Goal: Find specific page/section: Find specific page/section

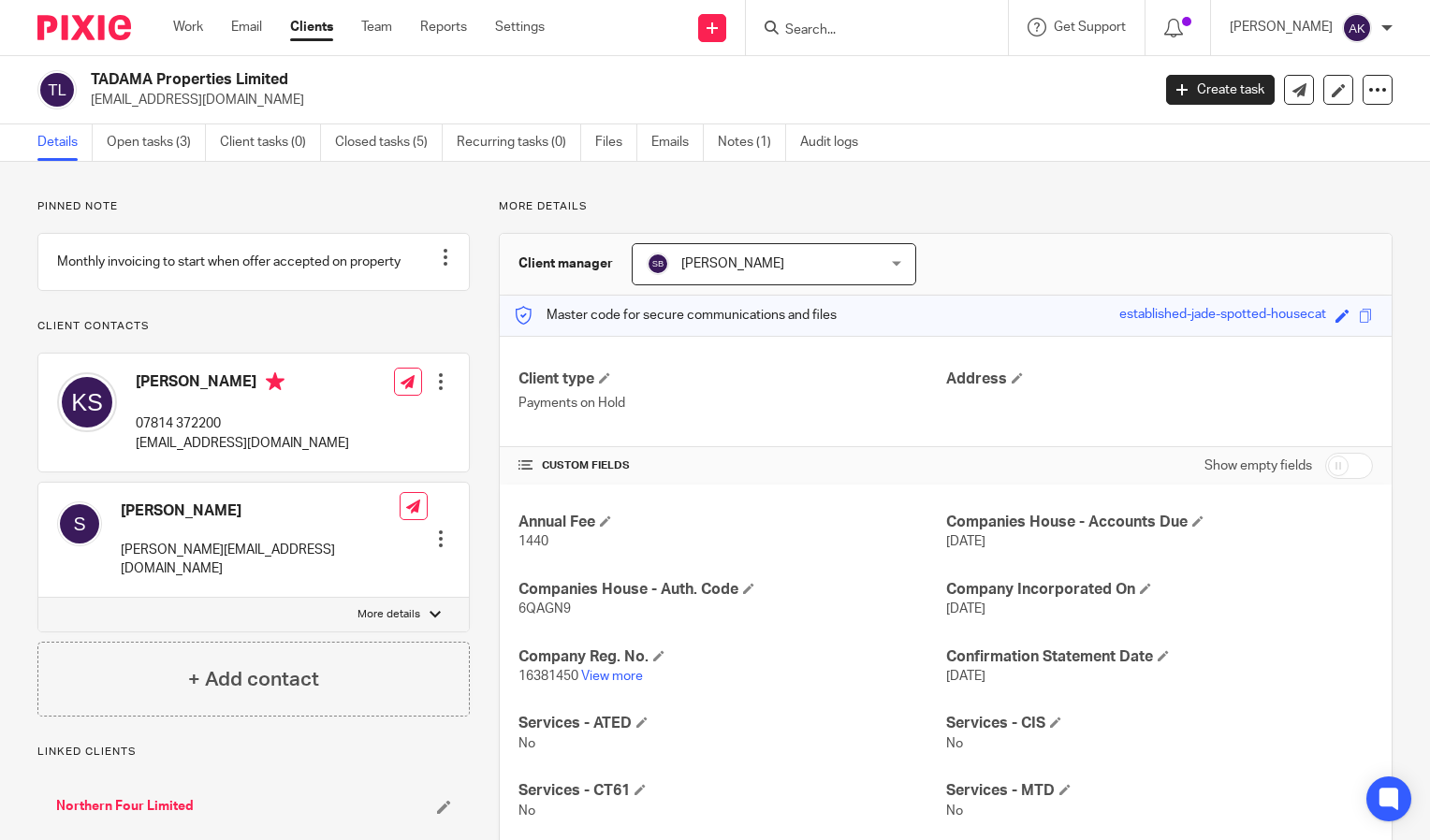
click at [834, 24] on input "Search" at bounding box center [868, 31] width 168 height 17
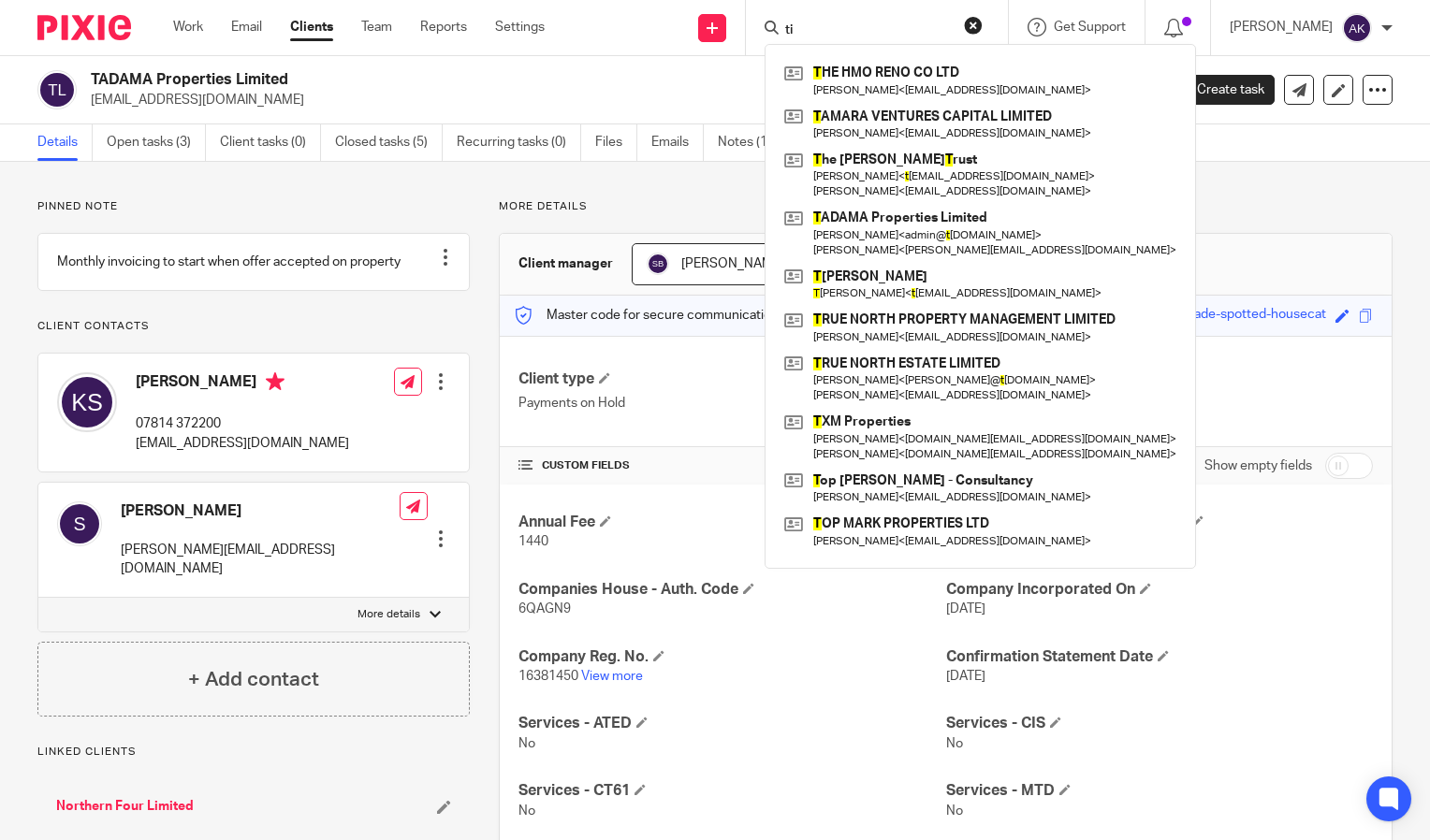
type input "t"
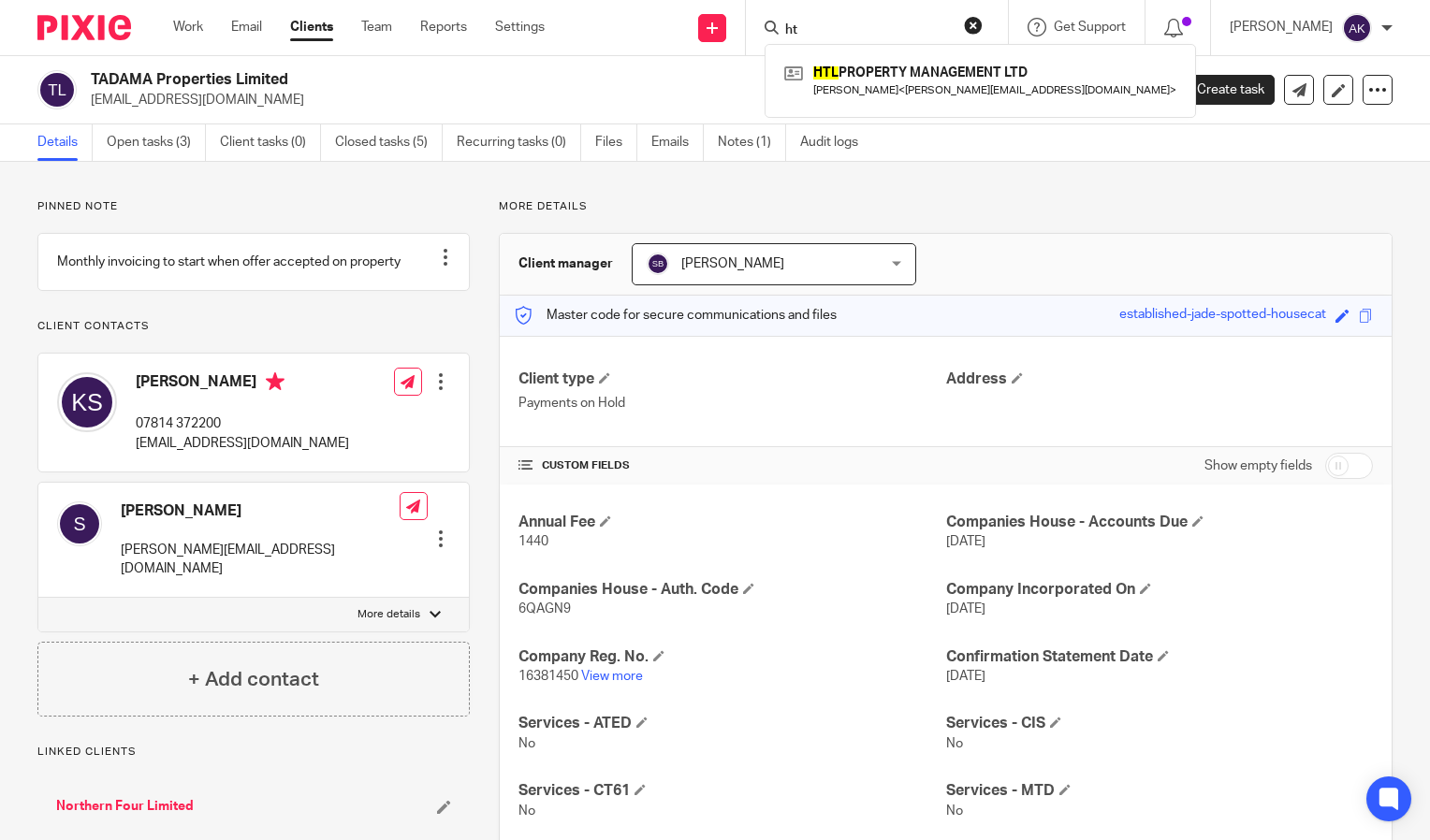
type input "h"
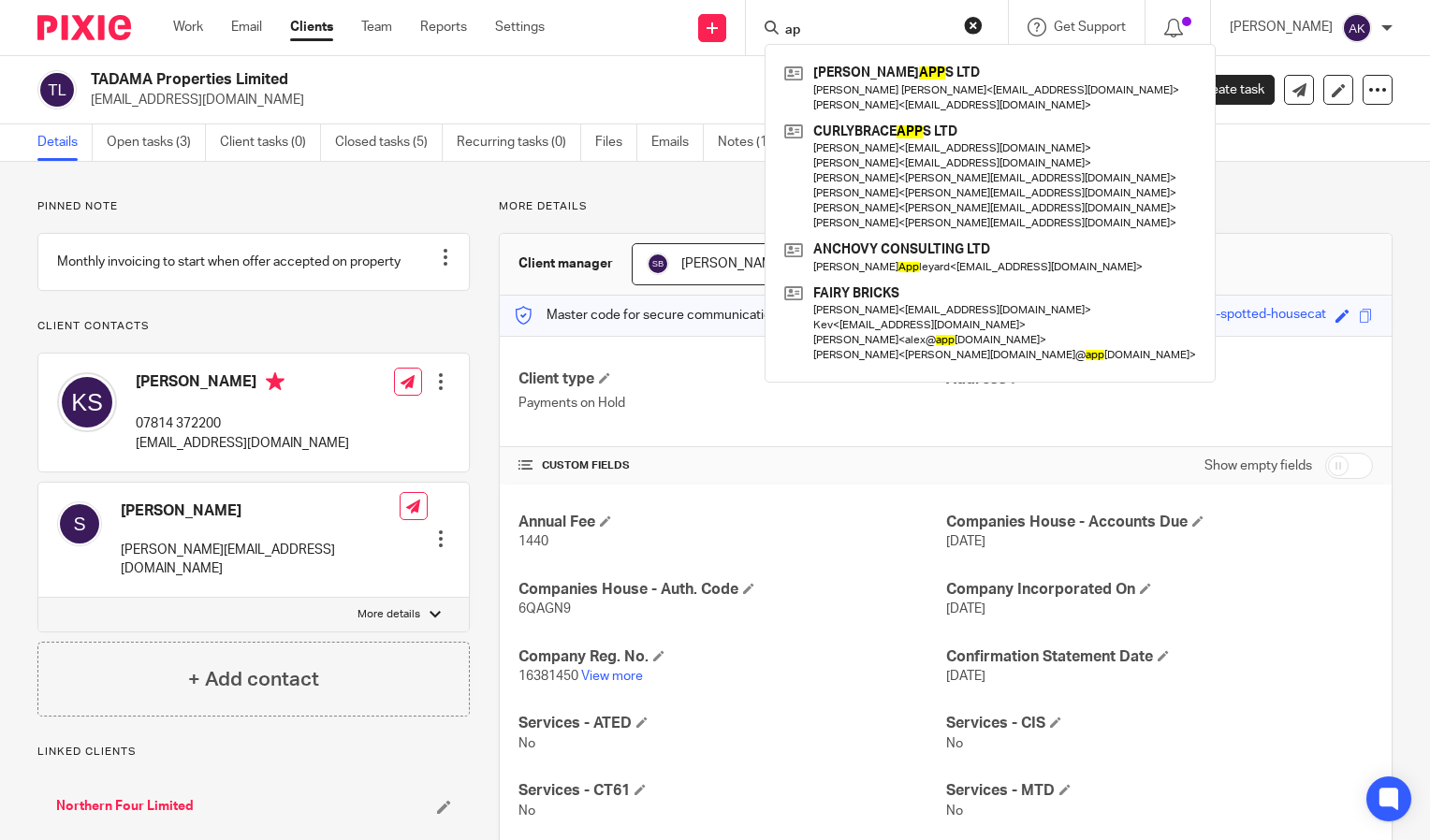
type input "a"
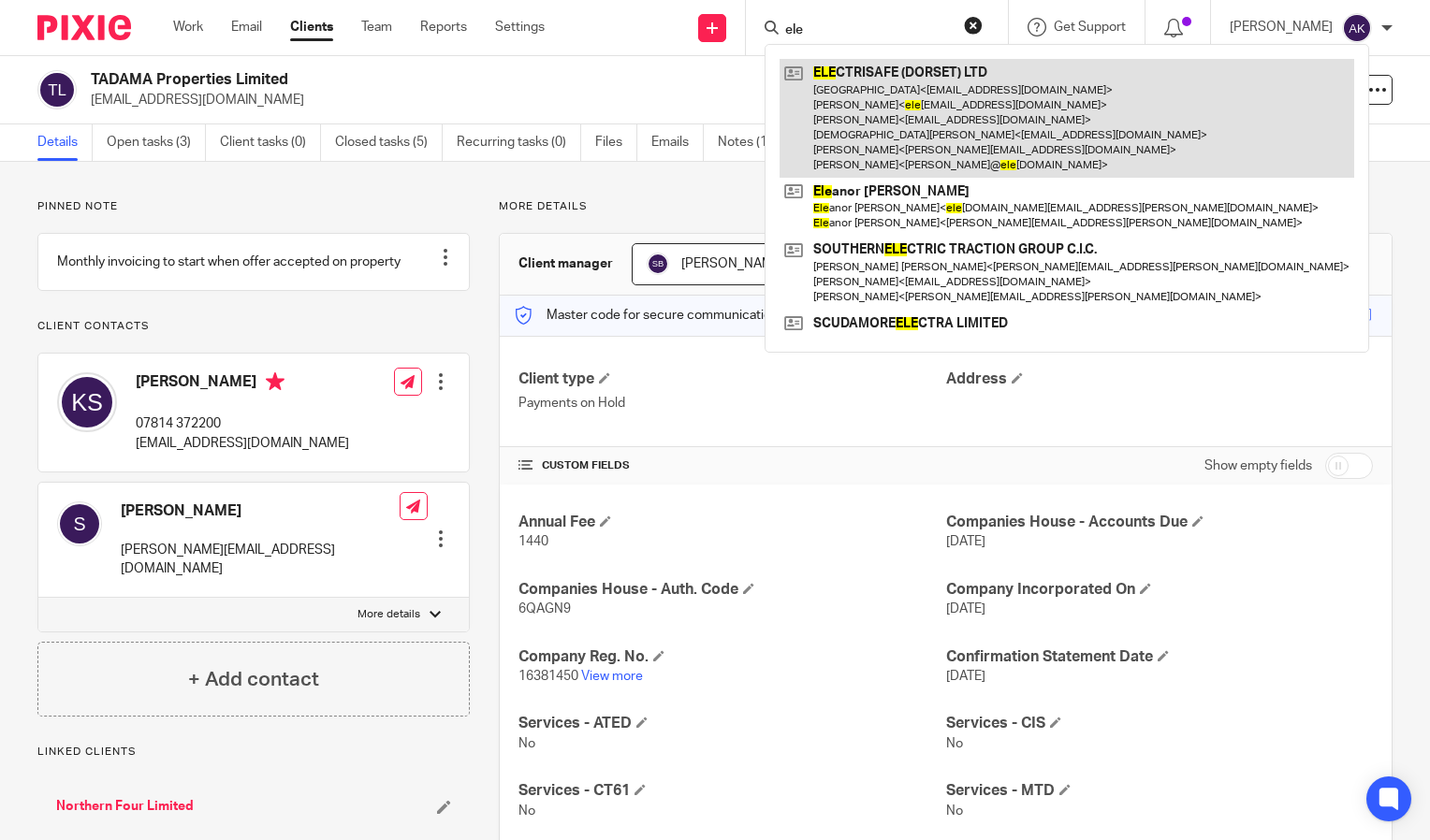
type input "ele"
click at [869, 85] on link at bounding box center [1067, 119] width 575 height 119
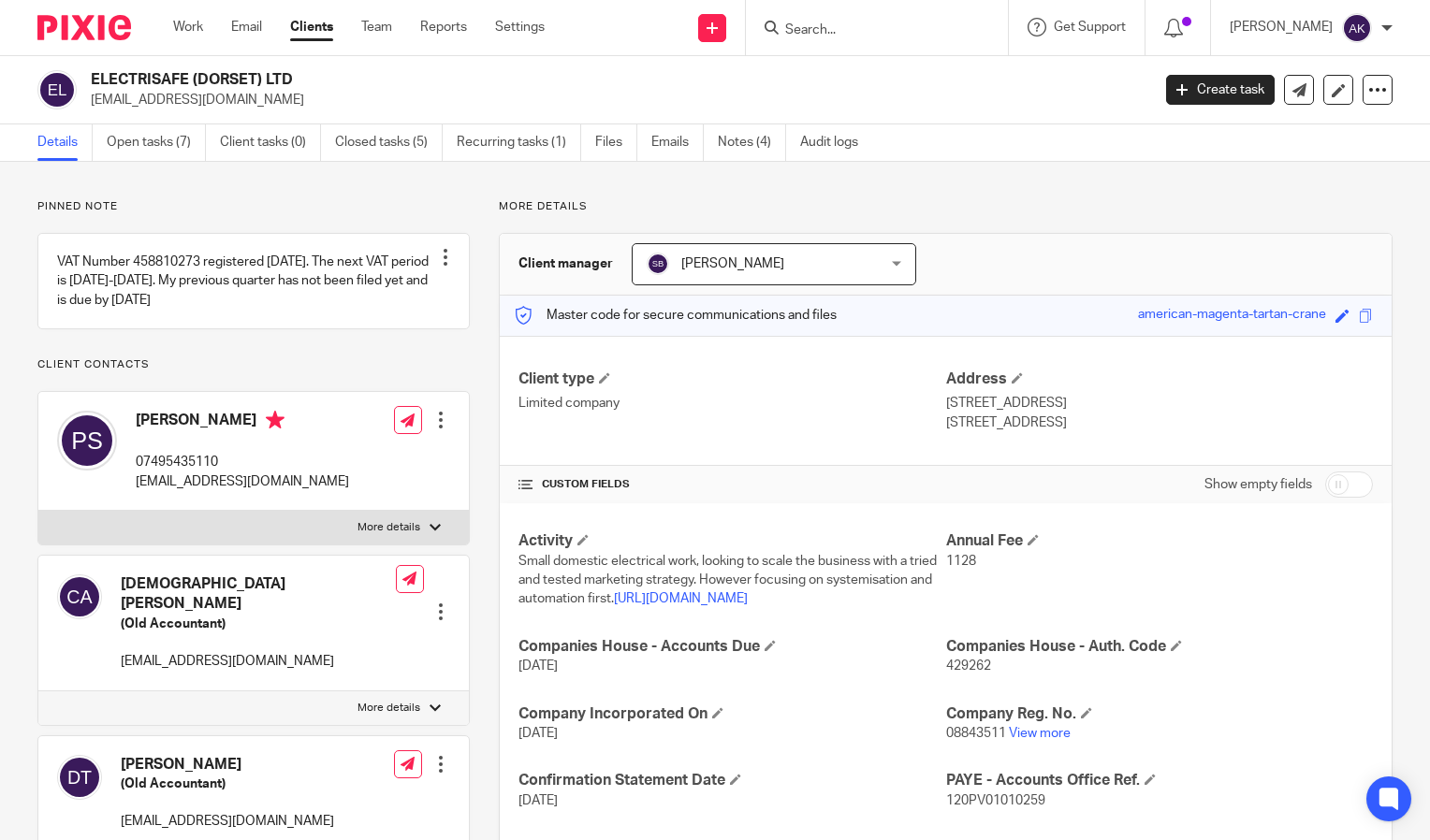
click at [836, 36] on input "Search" at bounding box center [868, 31] width 168 height 17
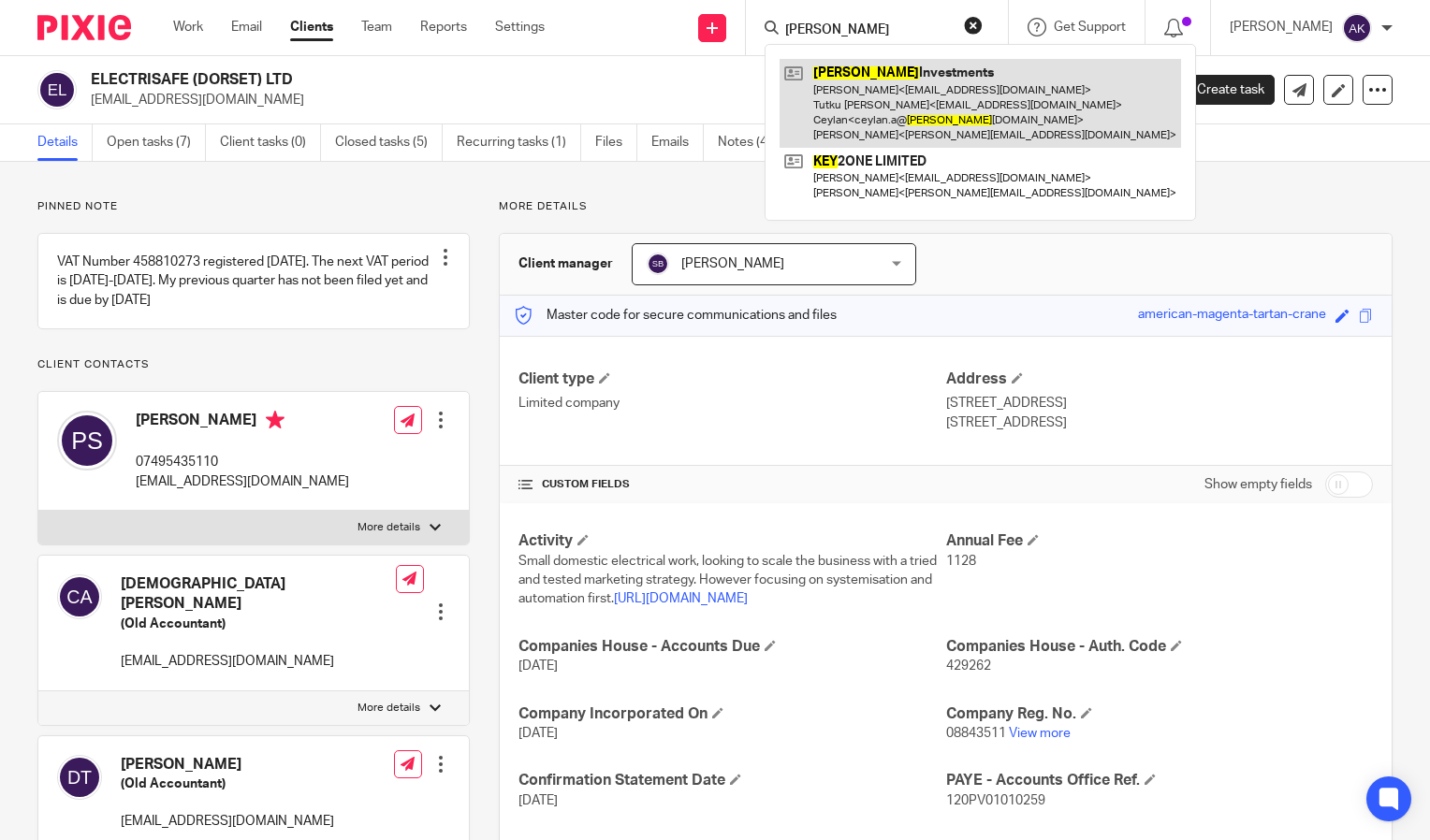
type input "ukey"
click at [880, 96] on link at bounding box center [981, 103] width 402 height 89
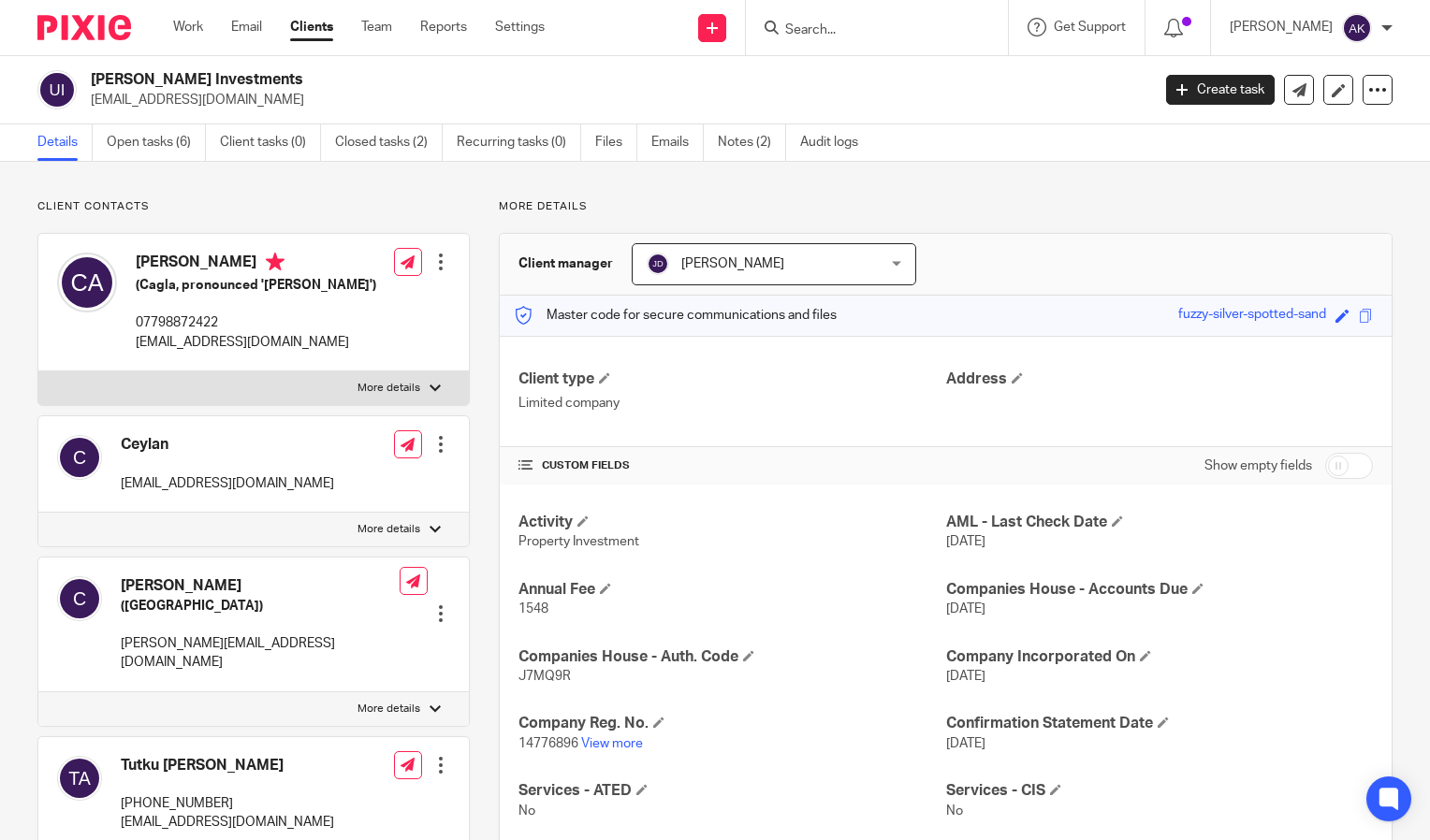
click at [840, 35] on input "Search" at bounding box center [868, 31] width 168 height 17
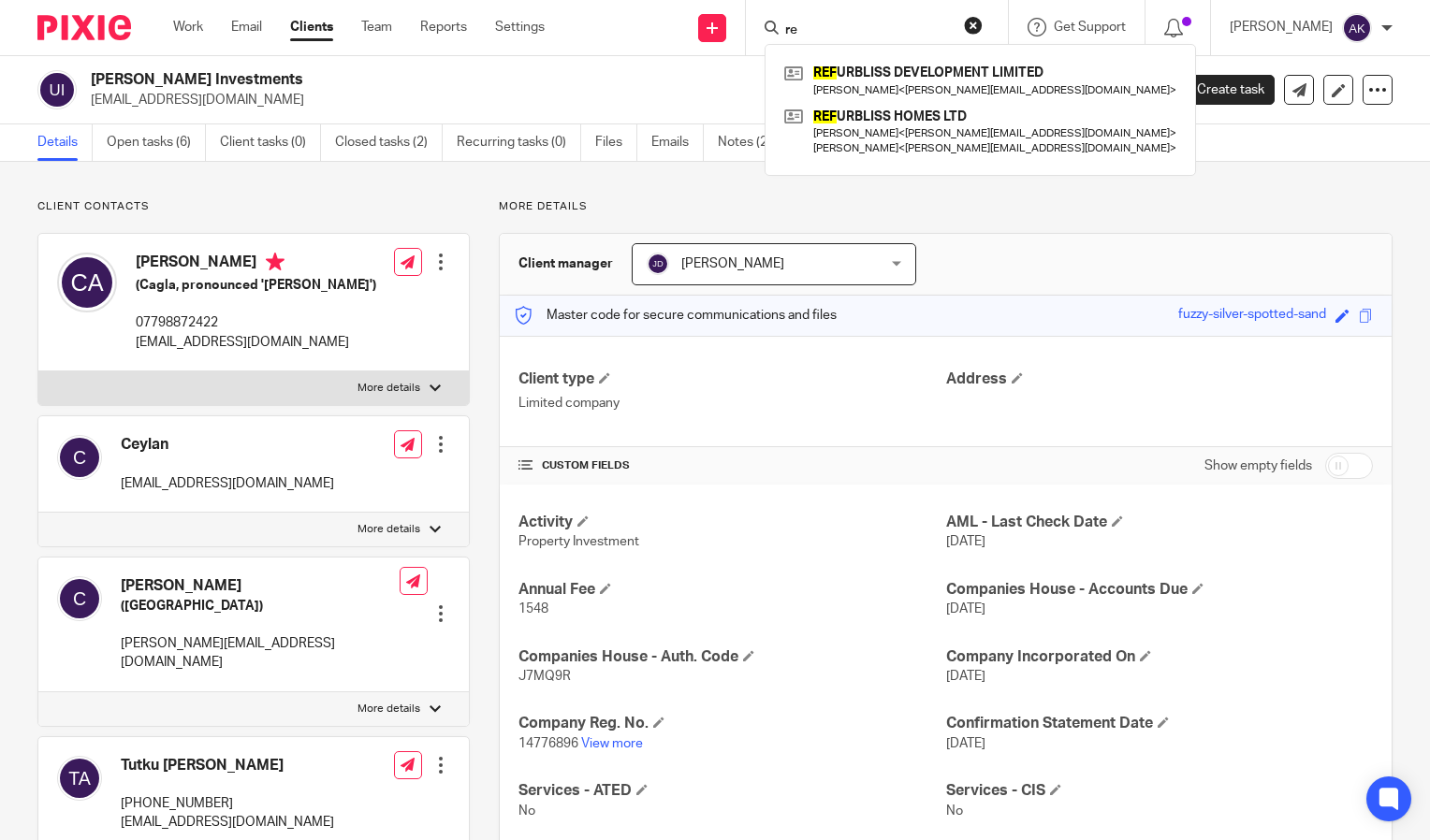
type input "r"
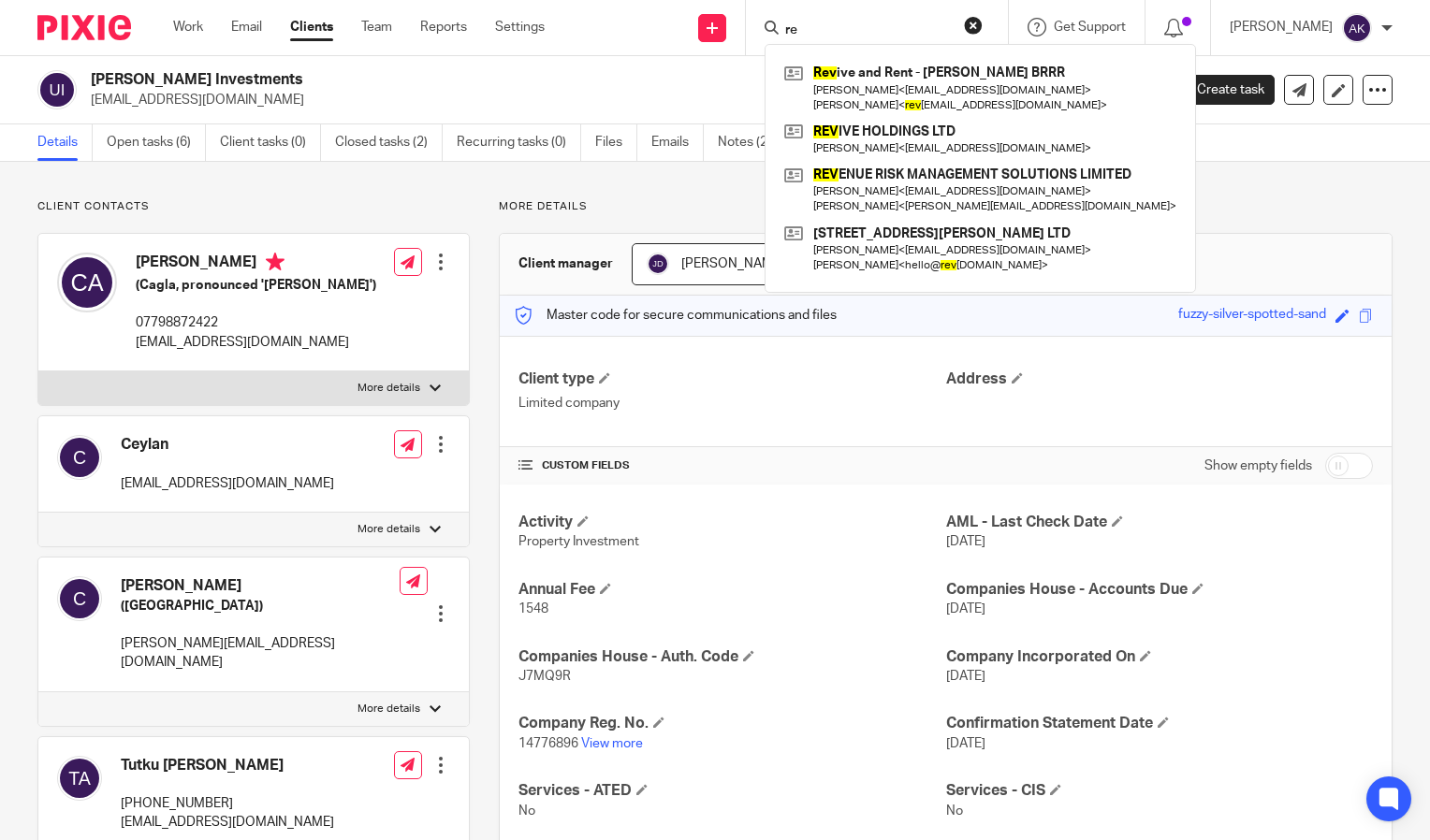
type input "r"
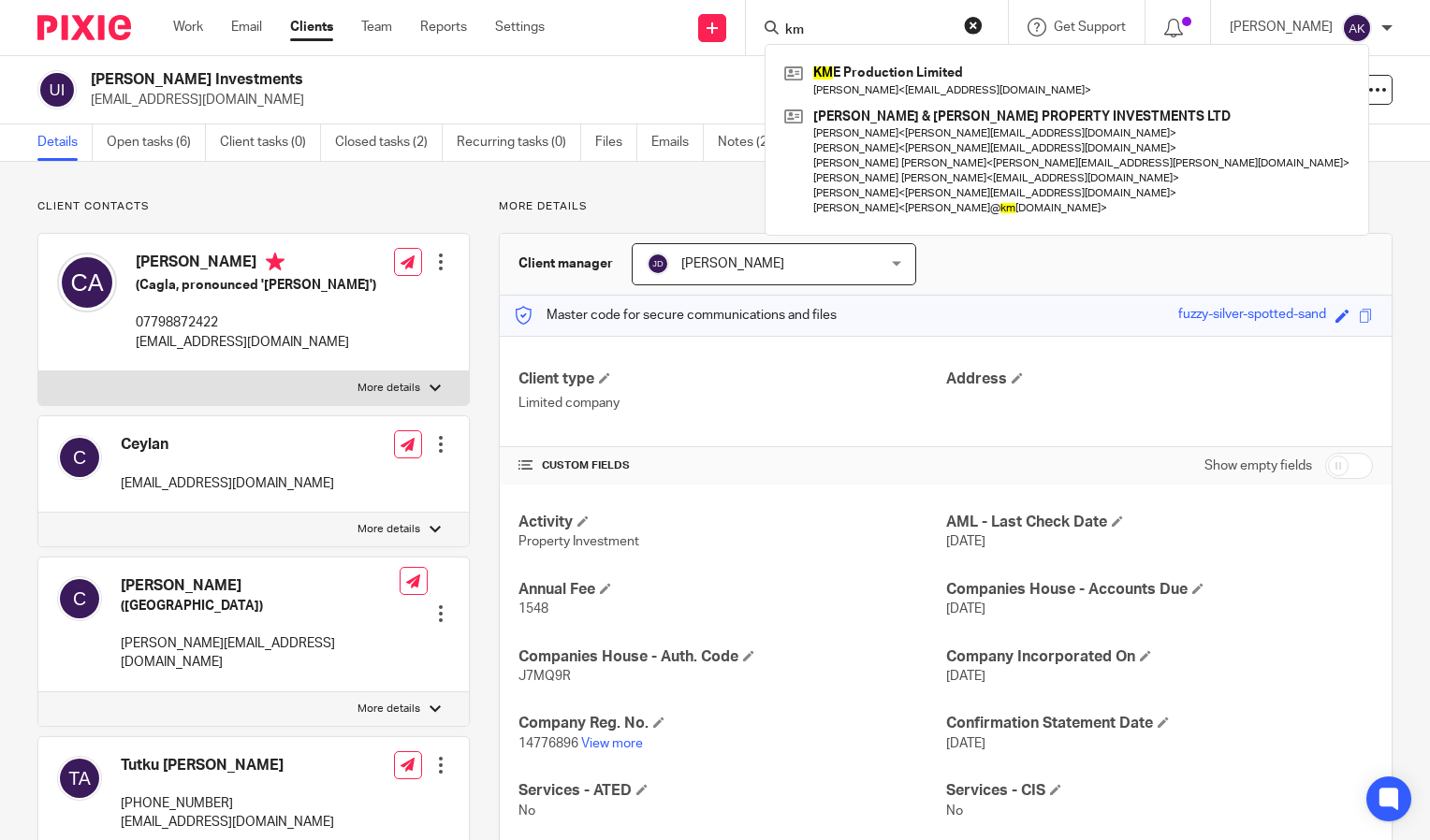
type input "k"
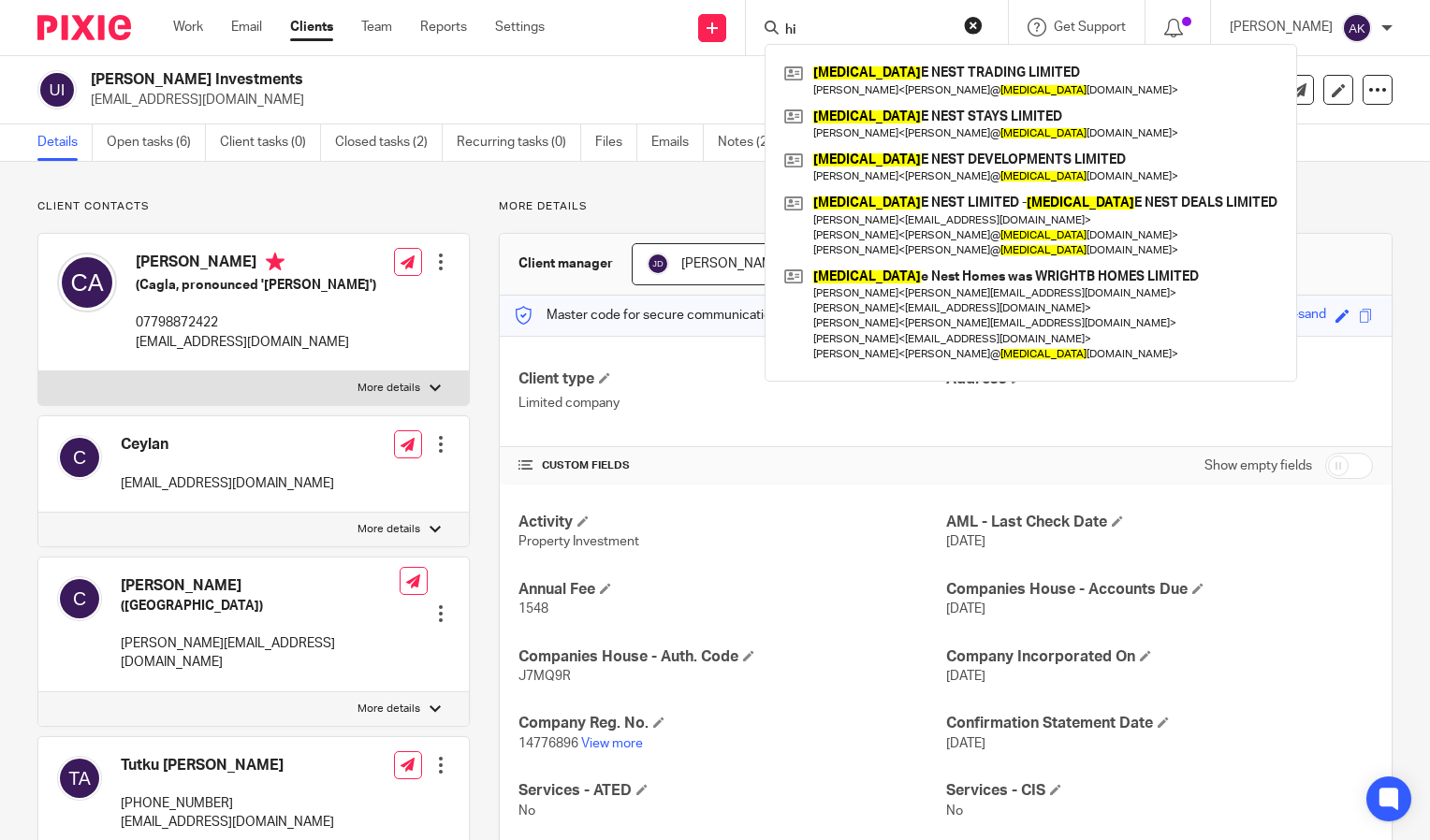
type input "h"
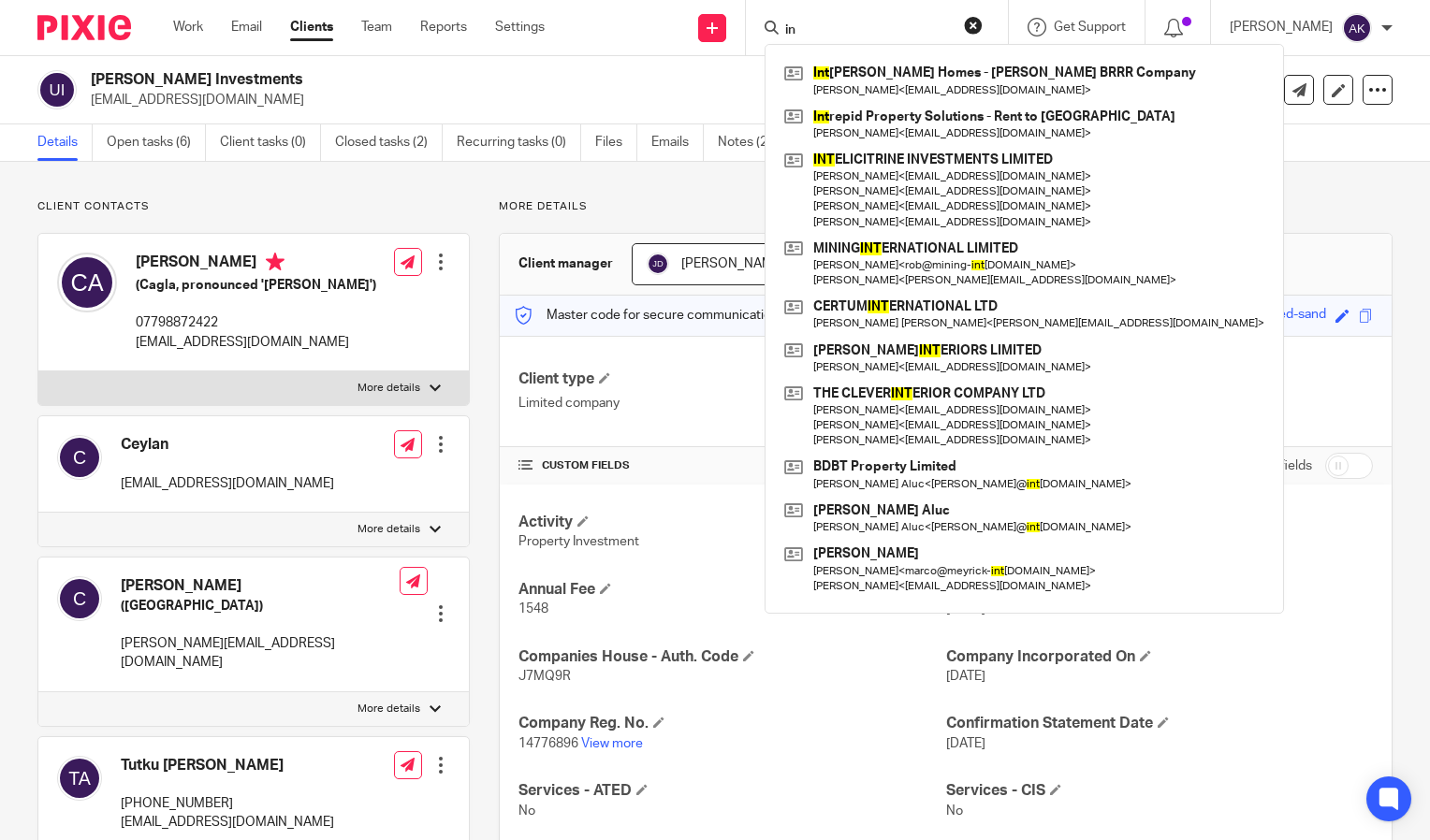
type input "i"
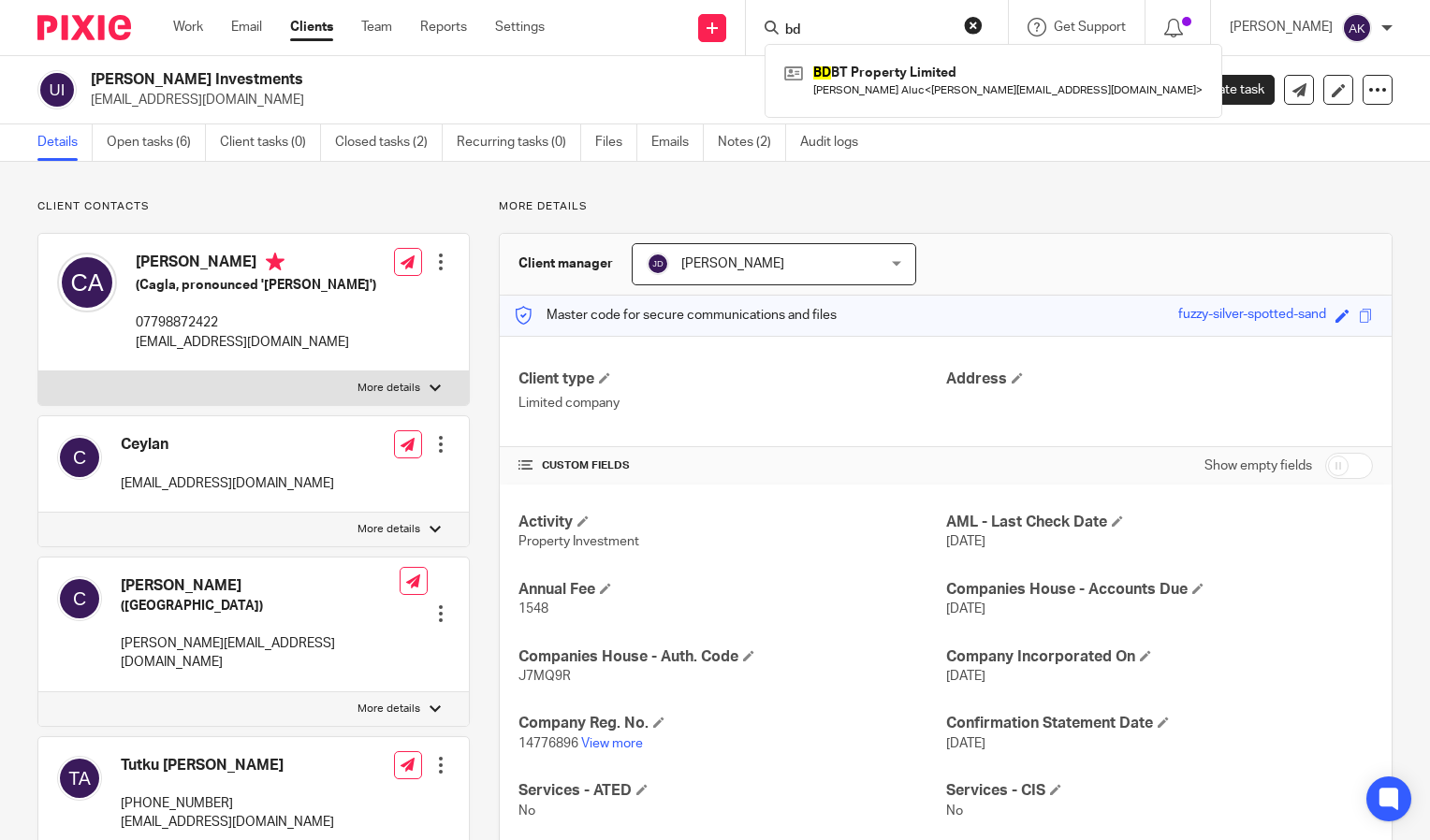
type input "b"
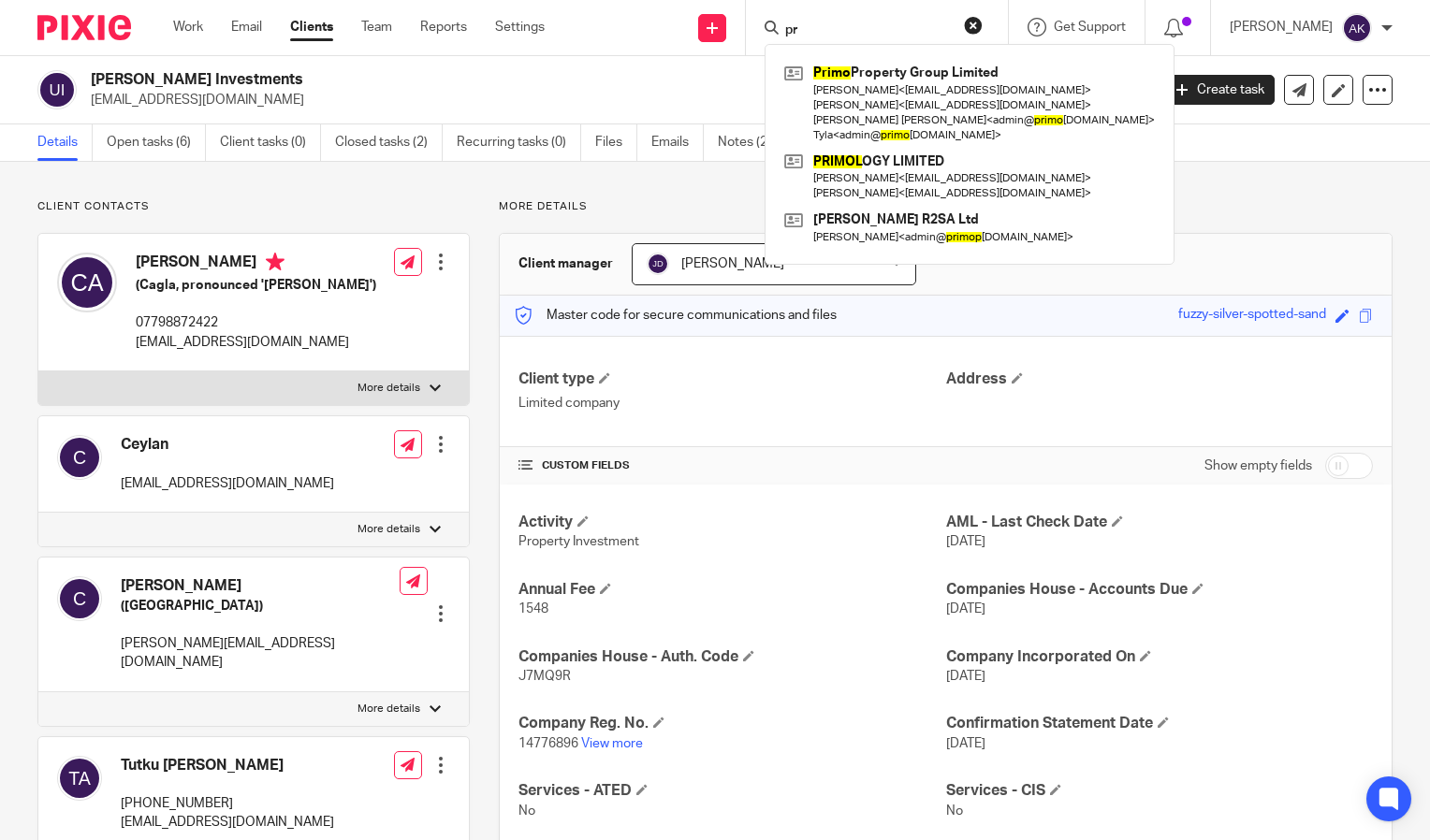
type input "p"
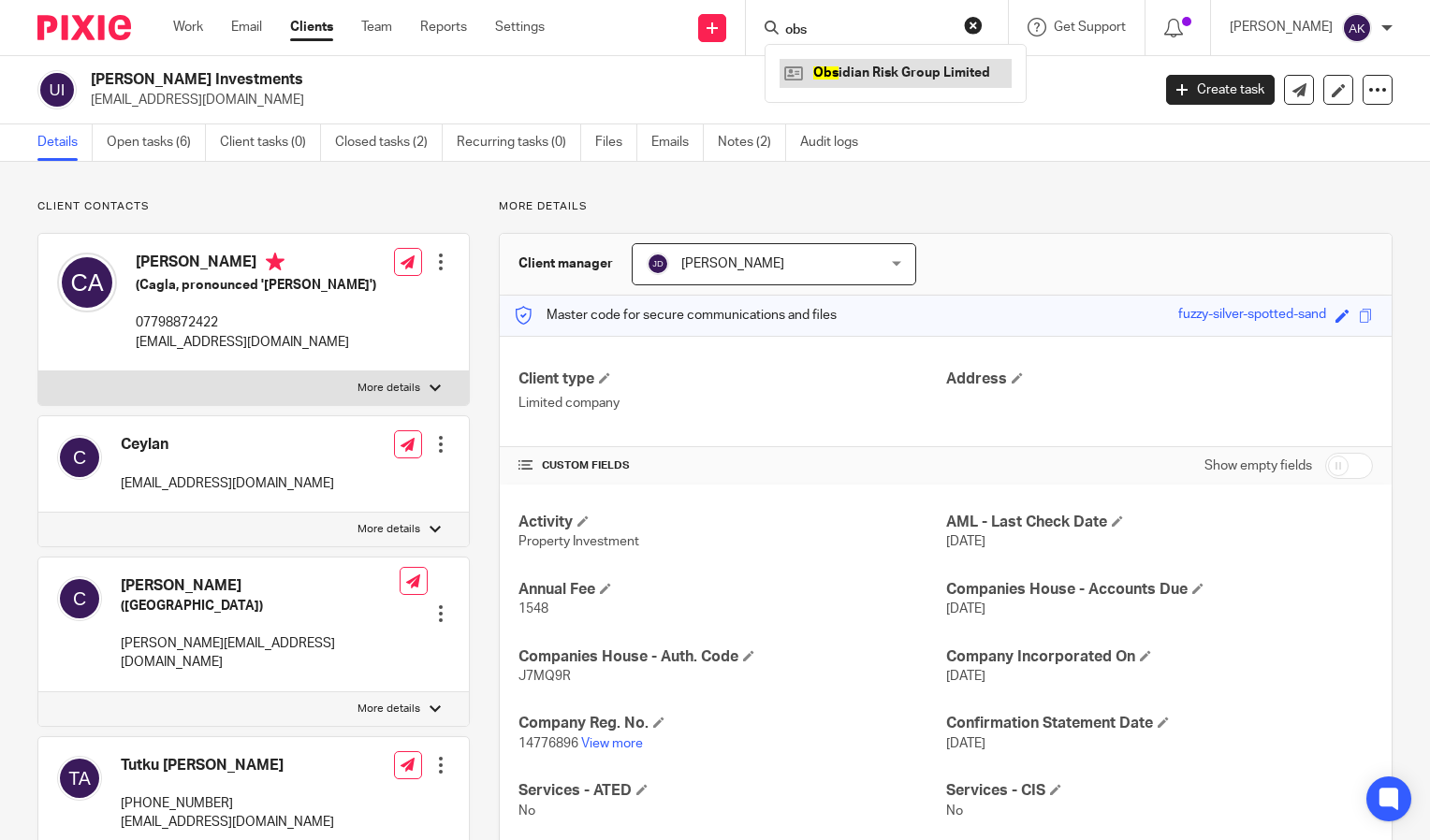
type input "obs"
click at [922, 71] on link at bounding box center [896, 73] width 233 height 28
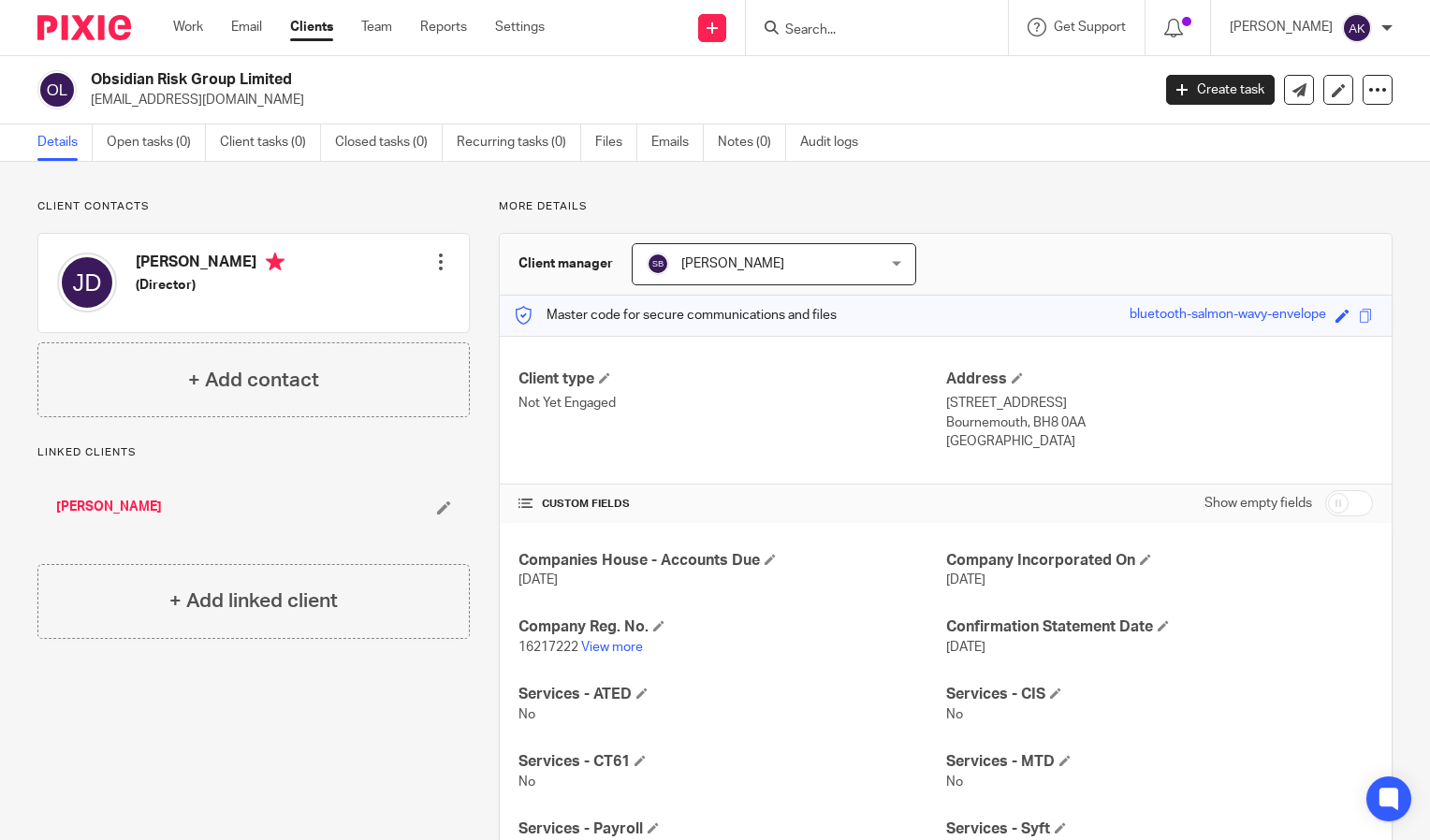
click at [835, 33] on input "Search" at bounding box center [868, 31] width 168 height 17
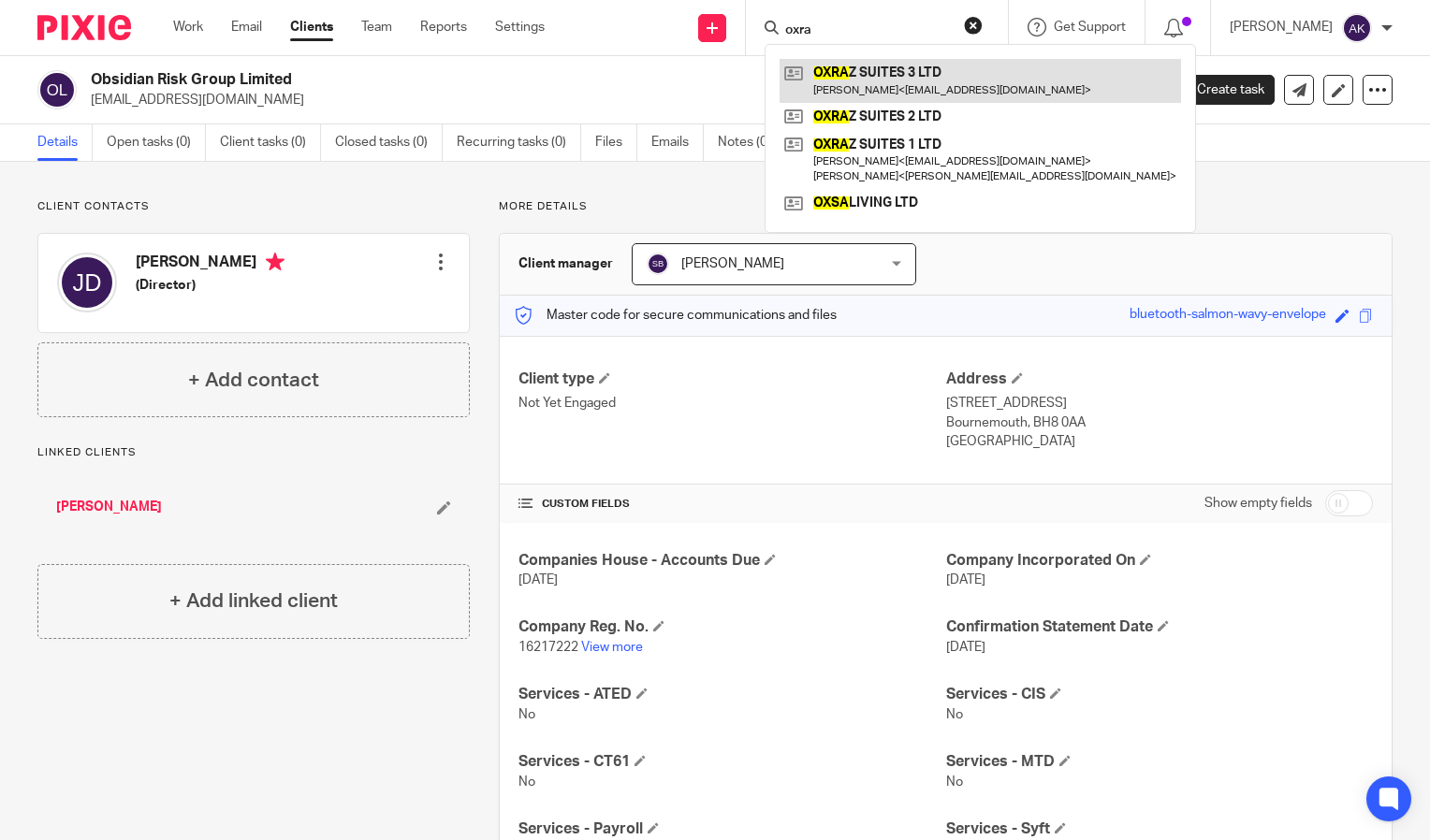
type input "oxra"
click at [947, 68] on link at bounding box center [981, 80] width 402 height 43
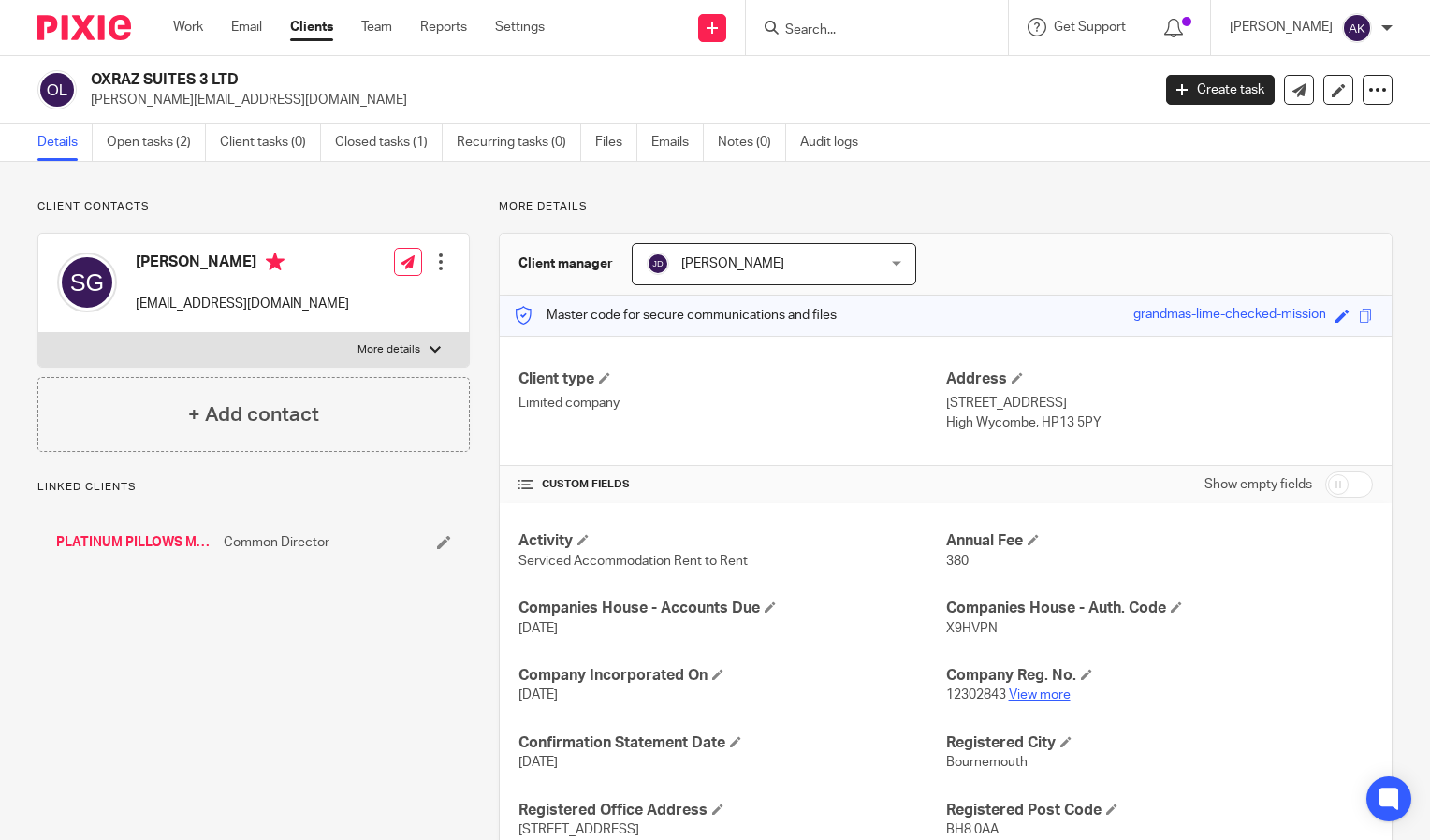
click at [1039, 695] on link "View more" at bounding box center [1039, 696] width 62 height 13
click at [883, 33] on input "Search" at bounding box center [868, 31] width 168 height 17
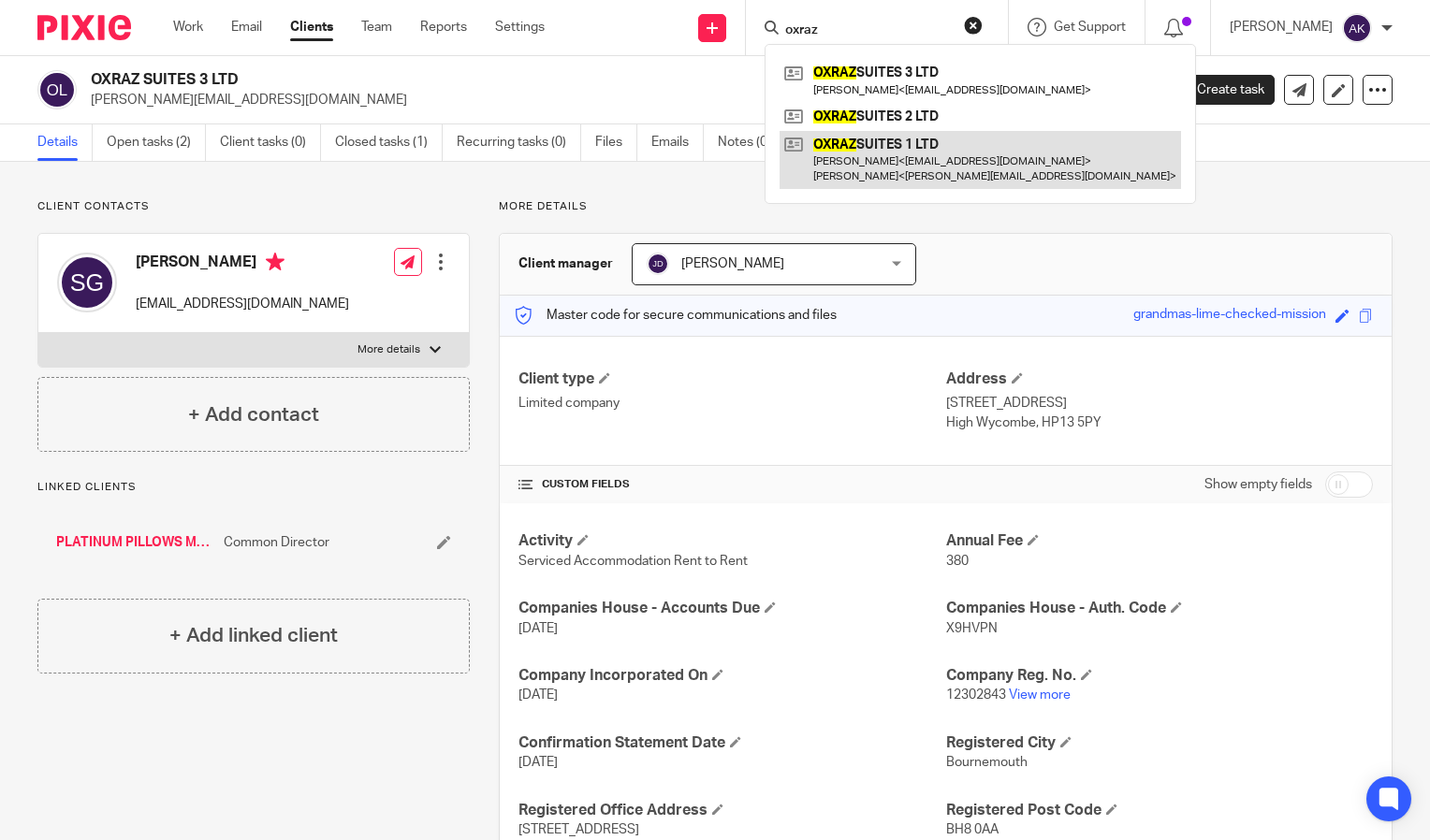
type input "oxraz"
click at [916, 158] on link at bounding box center [981, 160] width 402 height 58
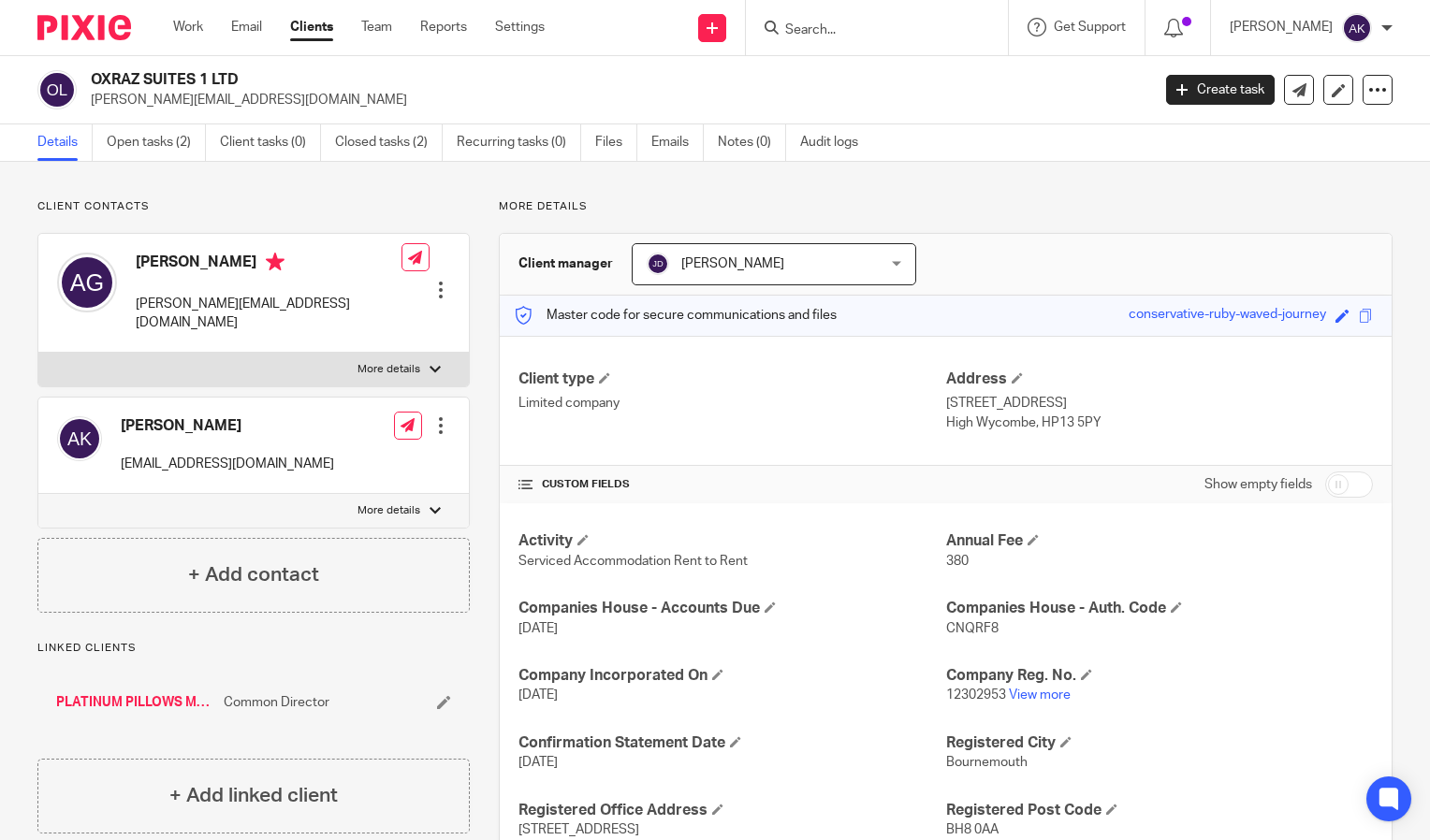
click at [853, 36] on input "Search" at bounding box center [868, 31] width 168 height 17
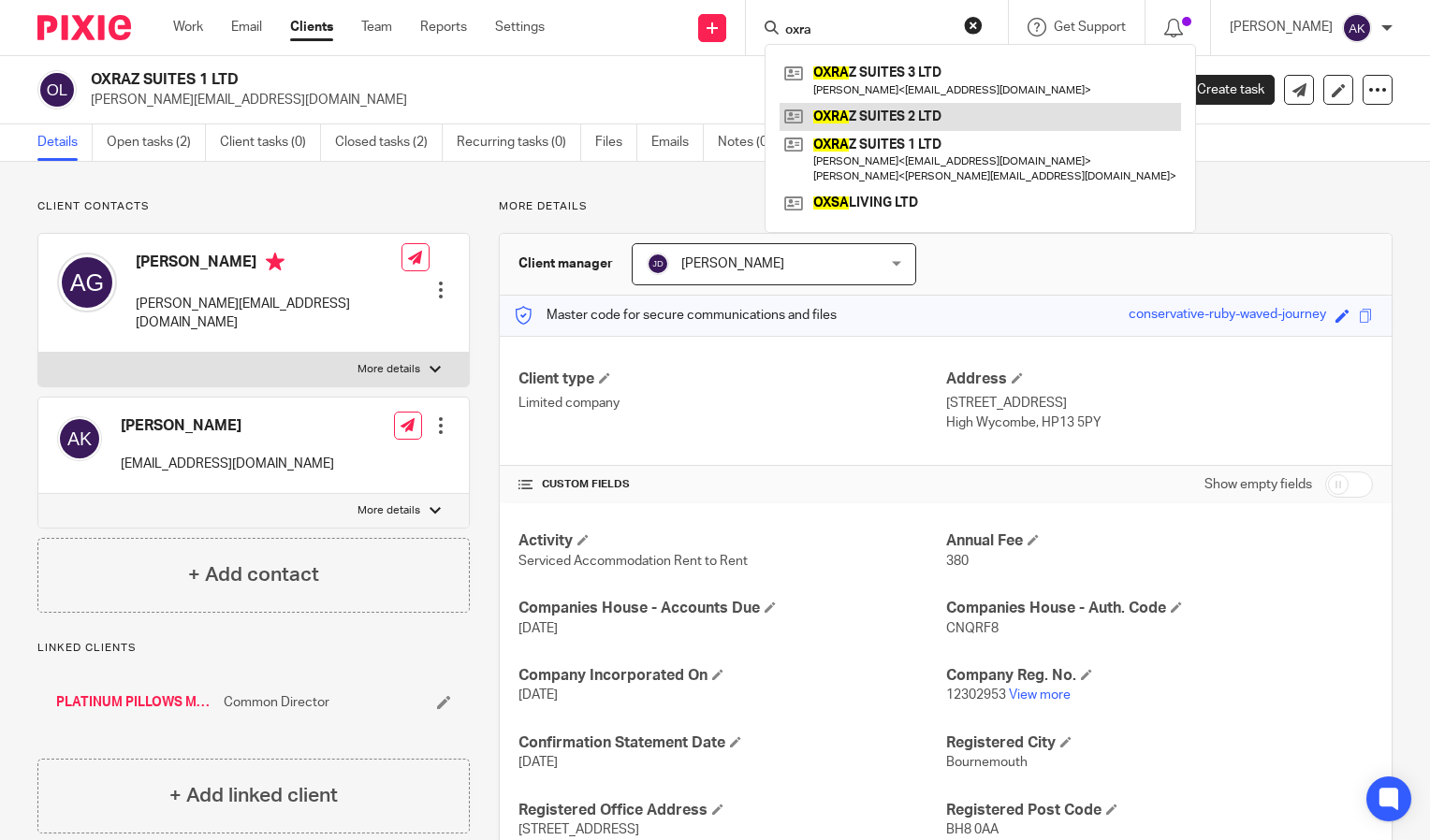
type input "oxra"
click at [896, 113] on link at bounding box center [981, 117] width 402 height 28
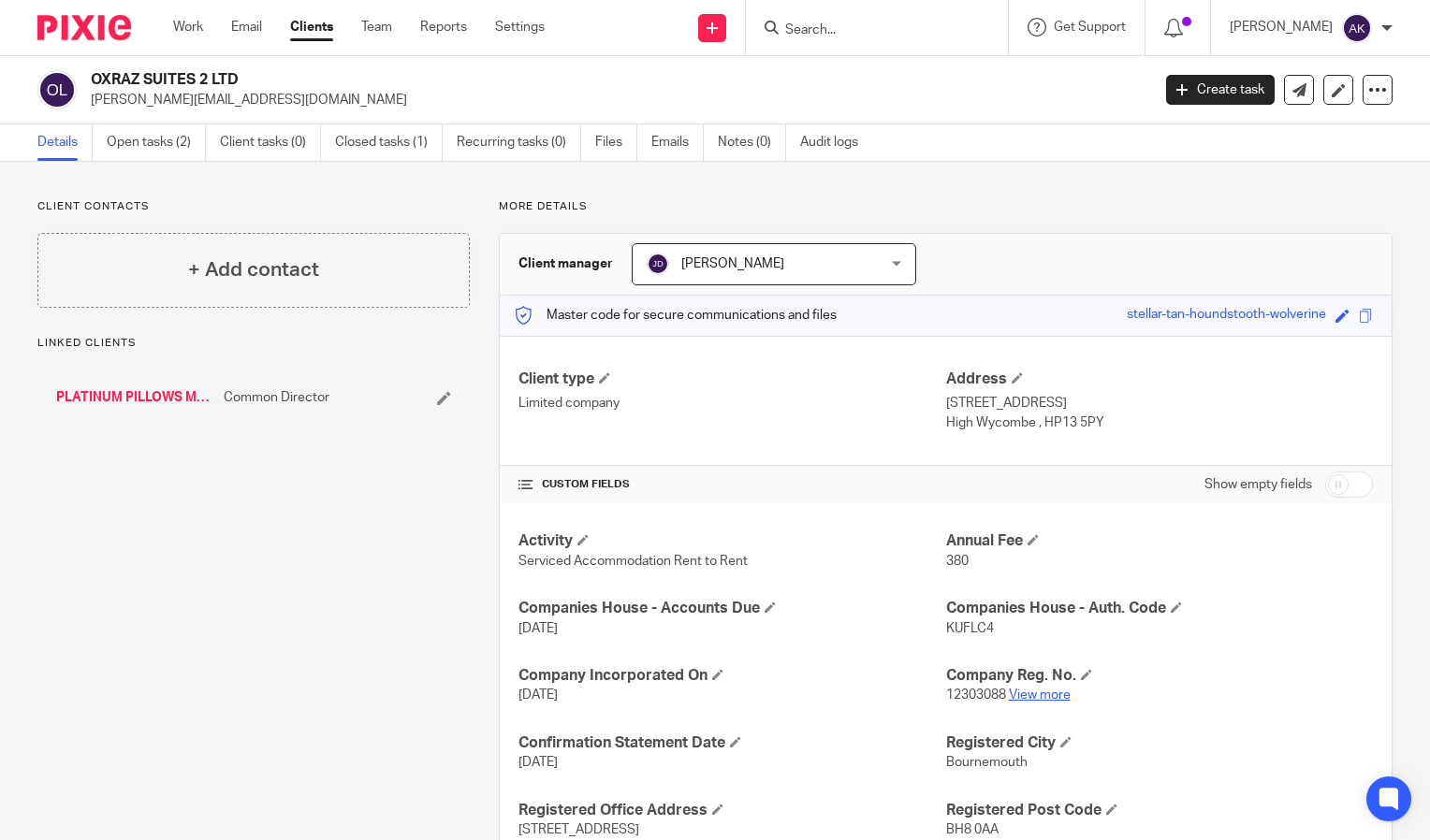
click at [1047, 699] on link "View more" at bounding box center [1039, 696] width 62 height 13
click at [829, 33] on input "Search" at bounding box center [868, 31] width 168 height 17
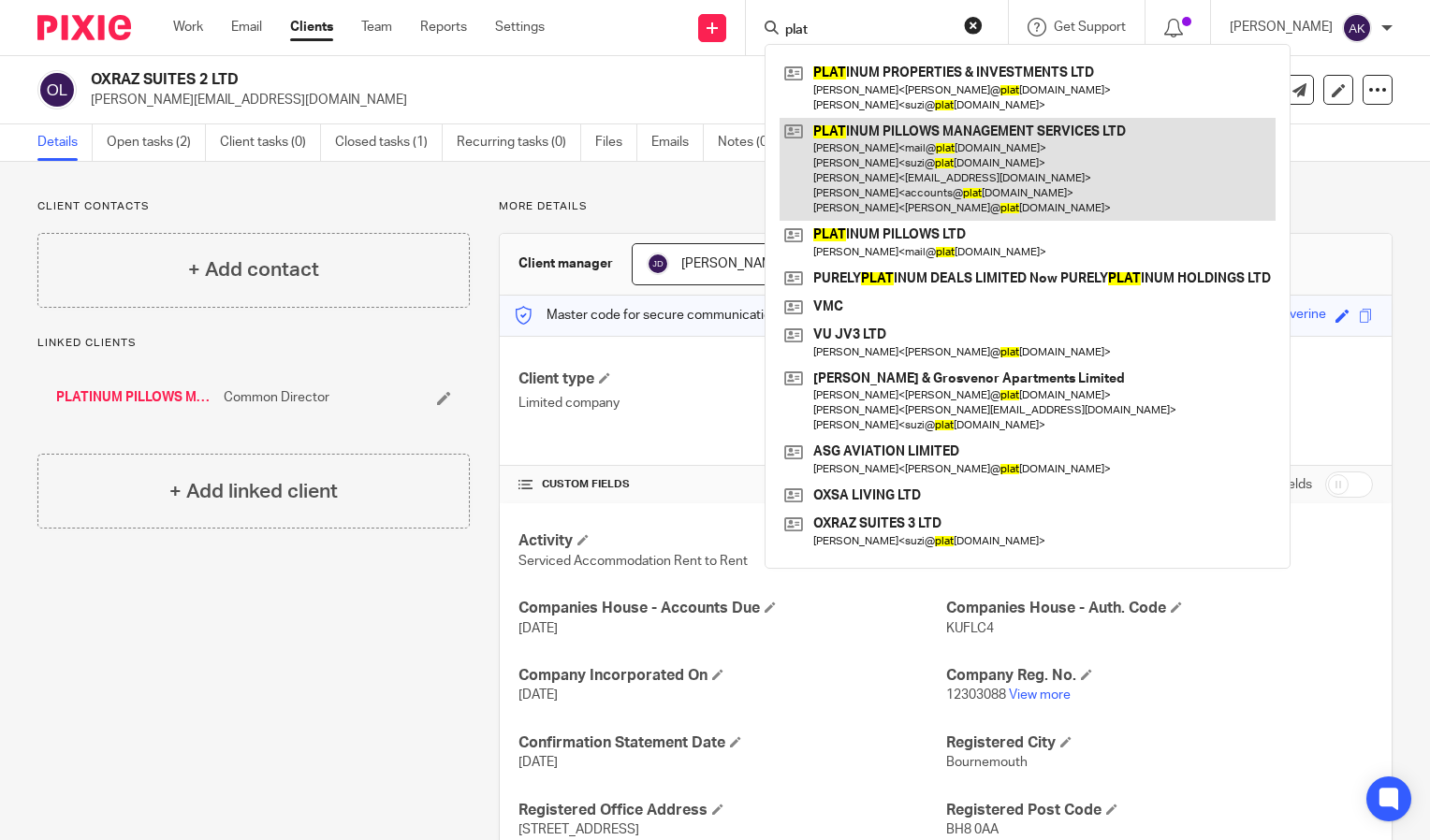
type input "plat"
click at [953, 183] on link at bounding box center [1028, 169] width 496 height 104
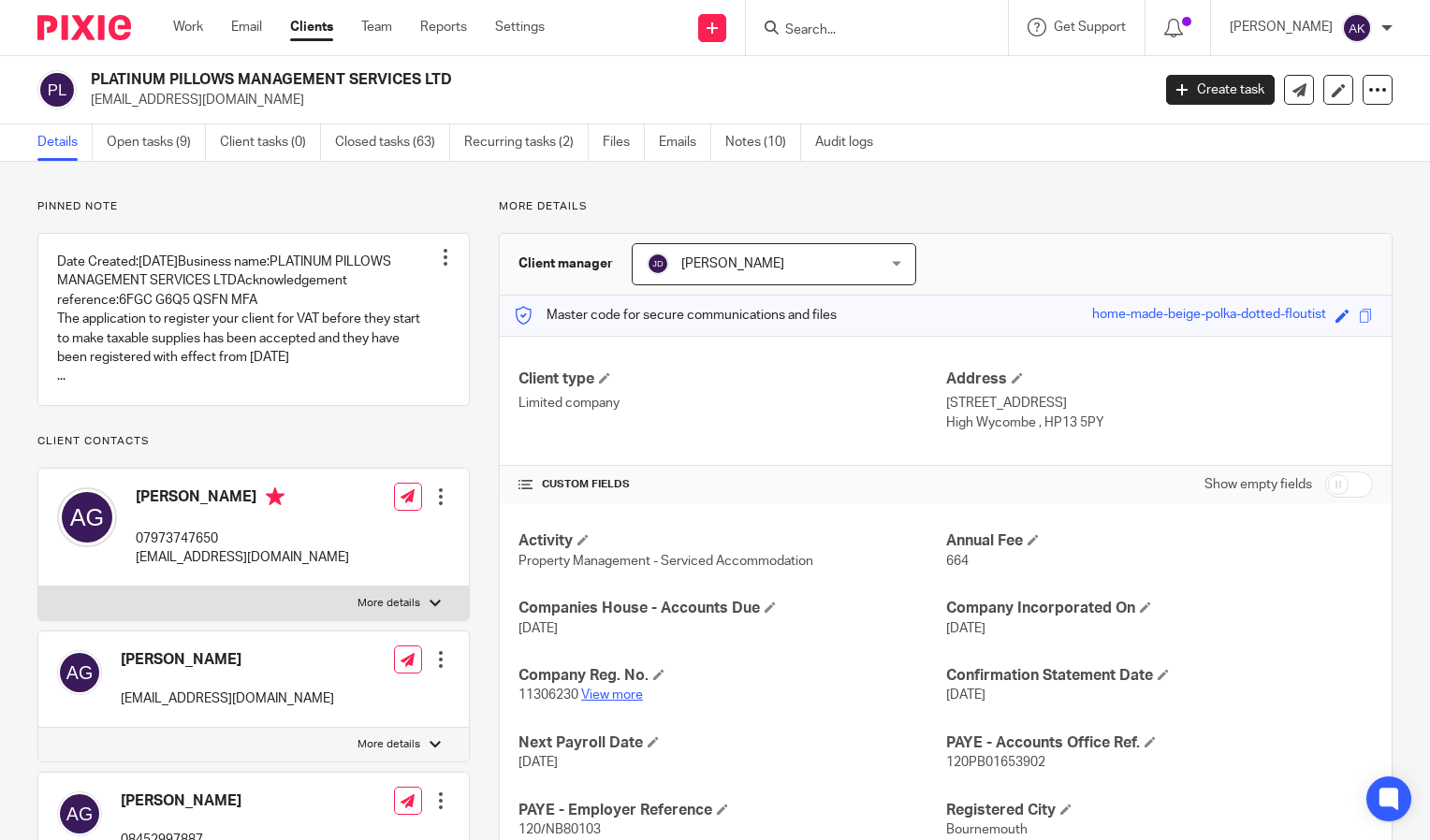
click at [595, 697] on link "View more" at bounding box center [612, 696] width 62 height 13
click at [853, 26] on input "Search" at bounding box center [868, 31] width 168 height 17
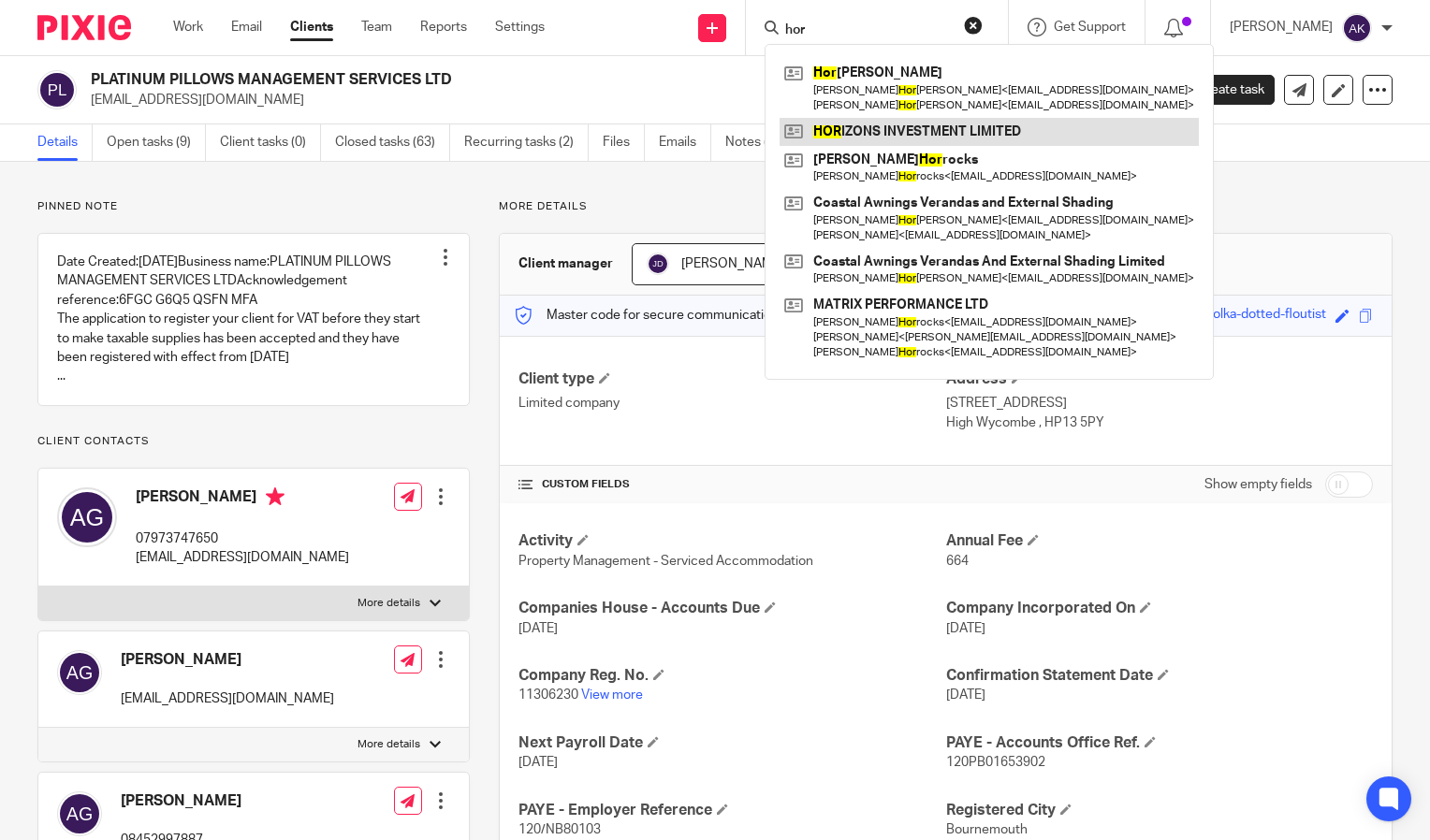
type input "hor"
click at [931, 138] on link at bounding box center [990, 131] width 419 height 28
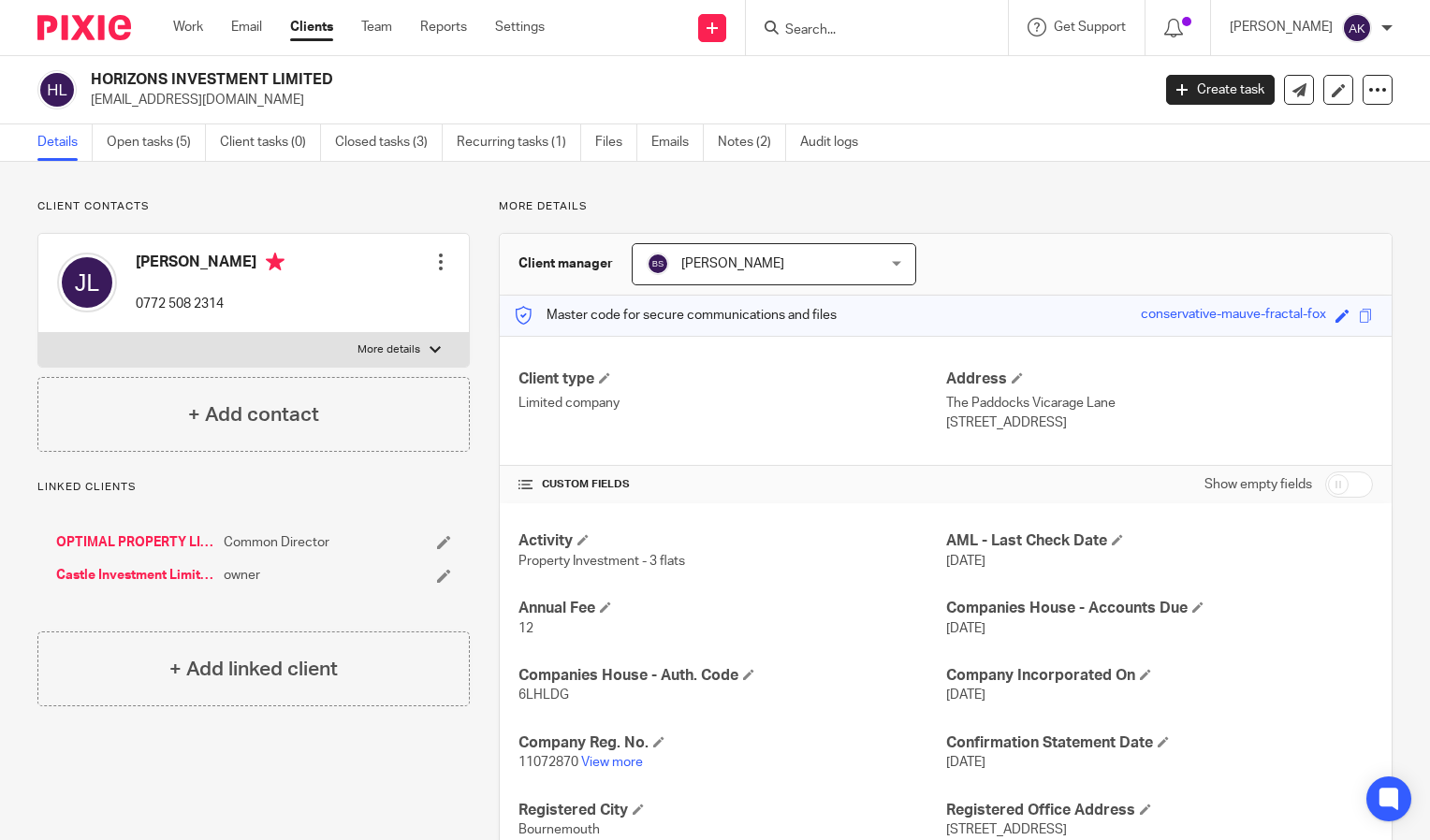
click at [831, 30] on input "Search" at bounding box center [868, 31] width 168 height 17
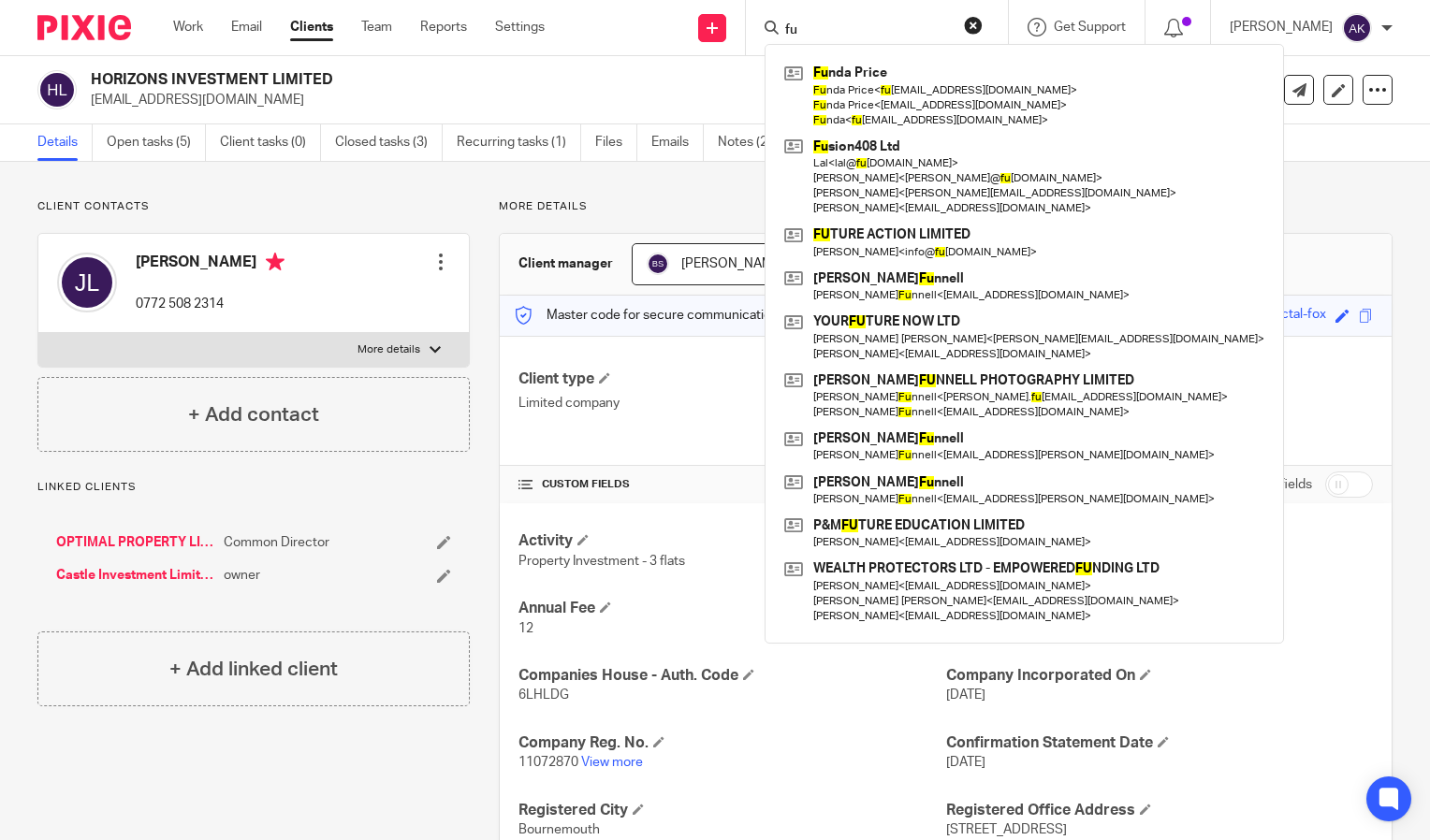
type input "f"
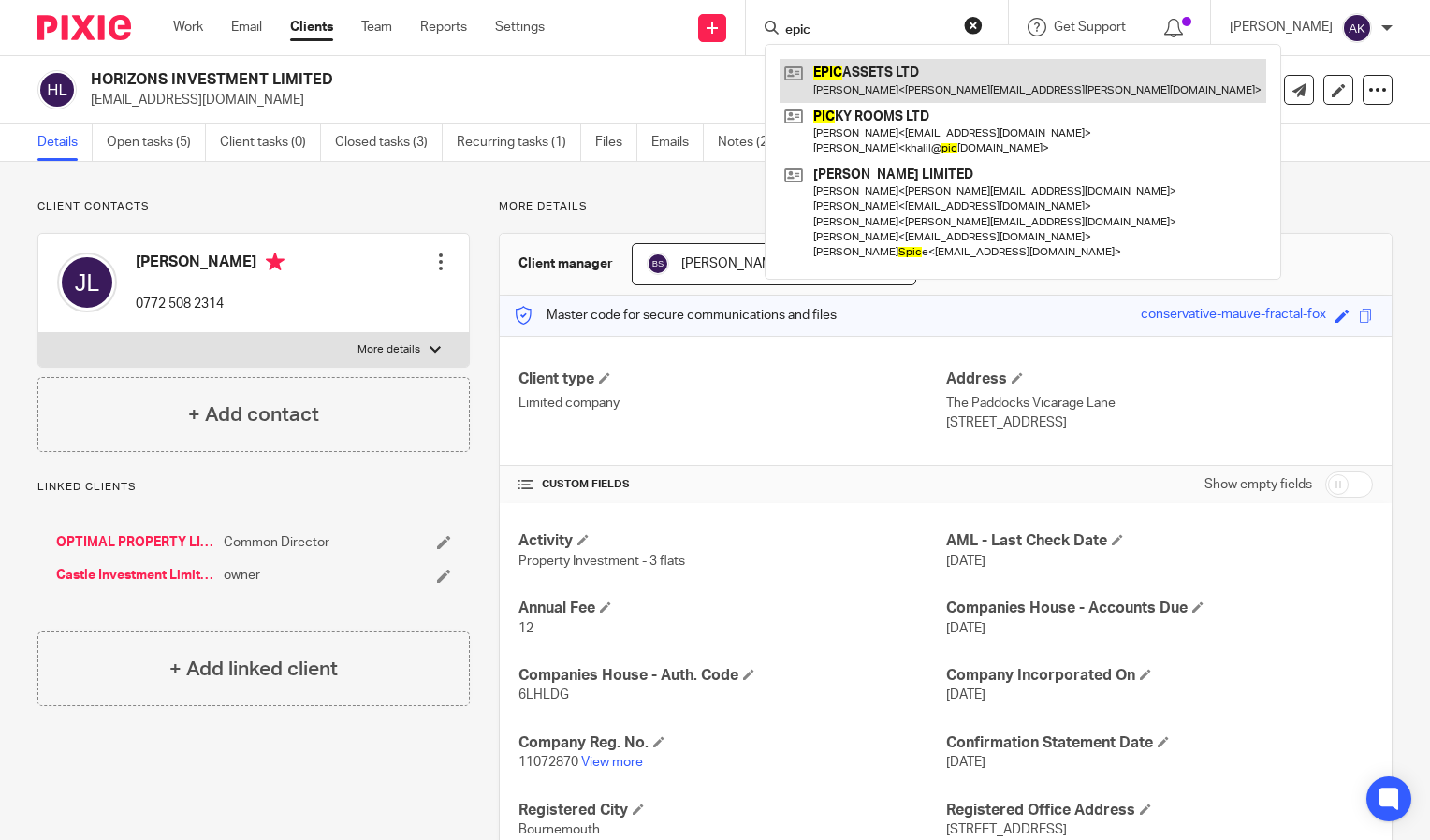
type input "epic"
click at [934, 61] on link at bounding box center [1023, 80] width 487 height 43
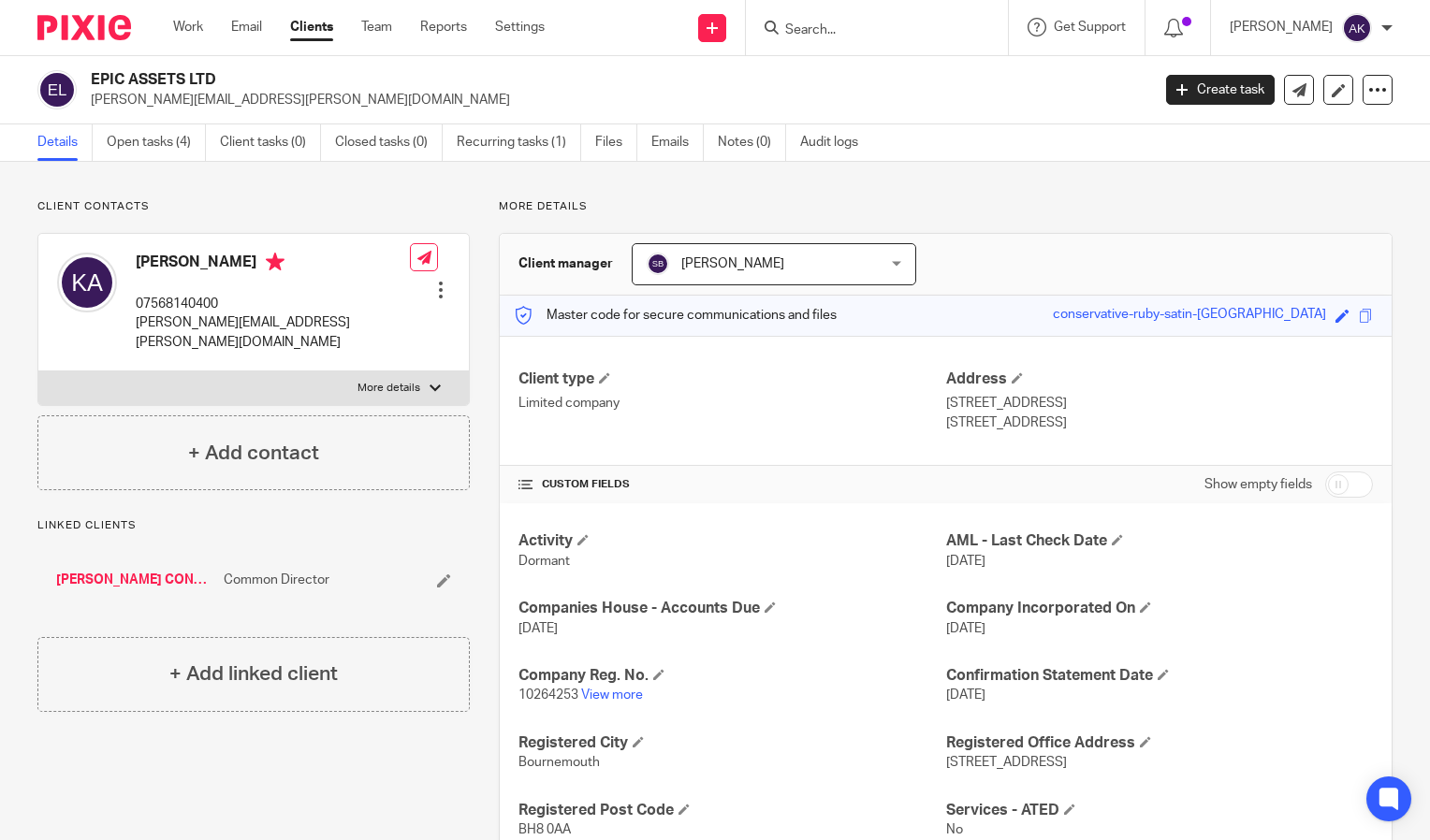
click at [114, 571] on link "[PERSON_NAME] CONSULTANTS LIMITED" at bounding box center [135, 581] width 158 height 19
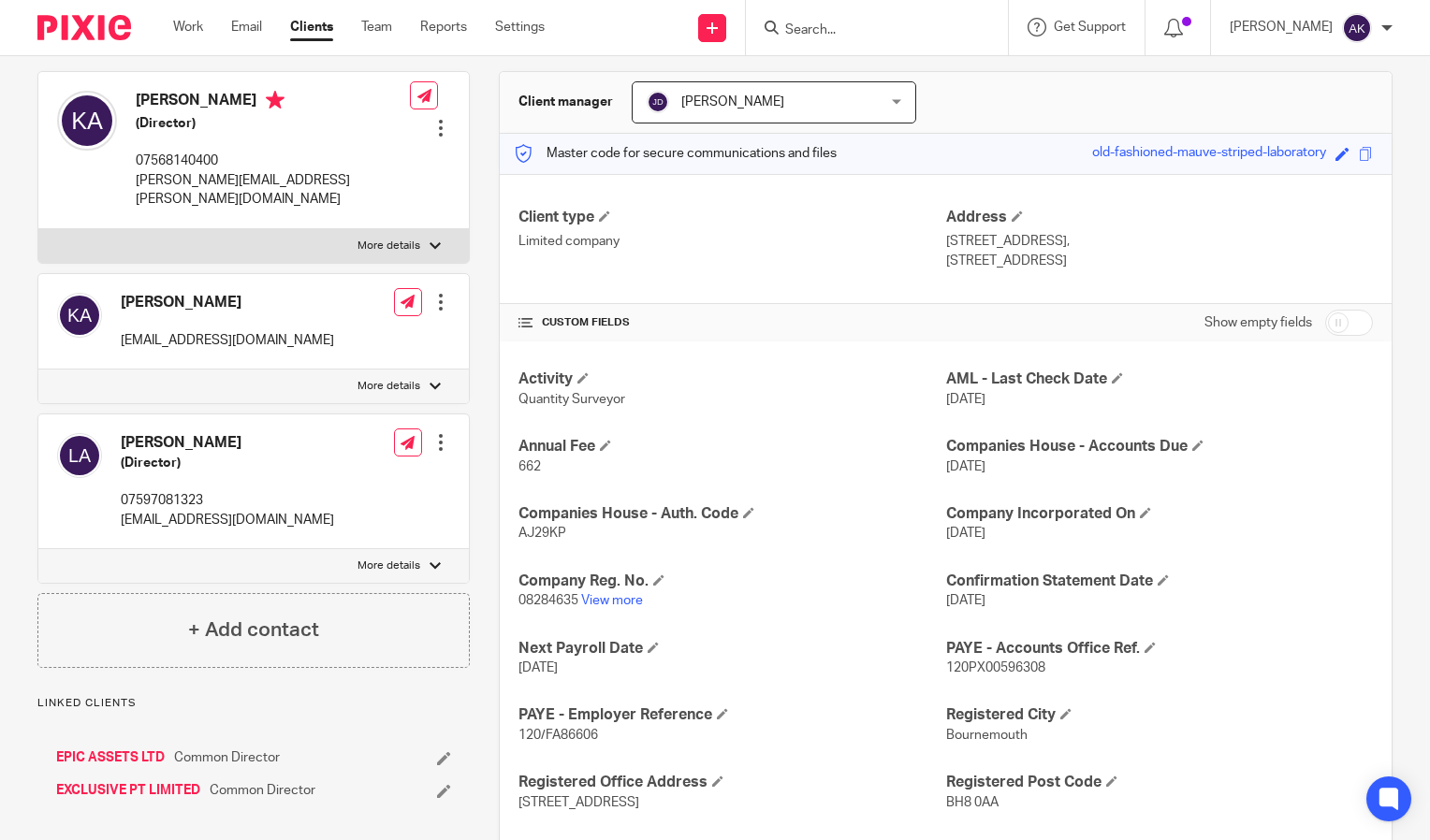
scroll to position [165, 0]
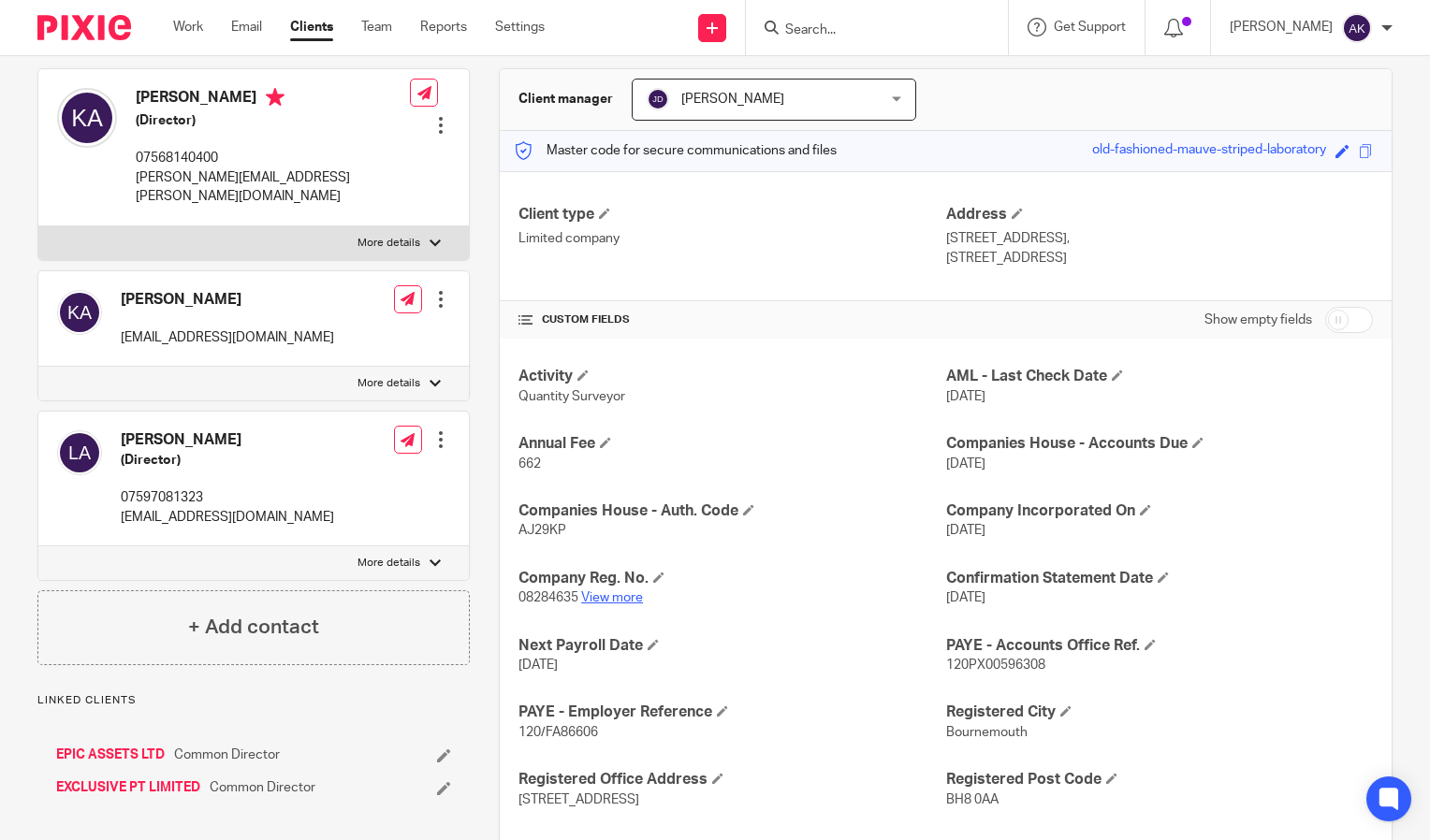
click at [624, 602] on link "View more" at bounding box center [612, 598] width 62 height 13
click at [865, 33] on input "Search" at bounding box center [868, 31] width 168 height 17
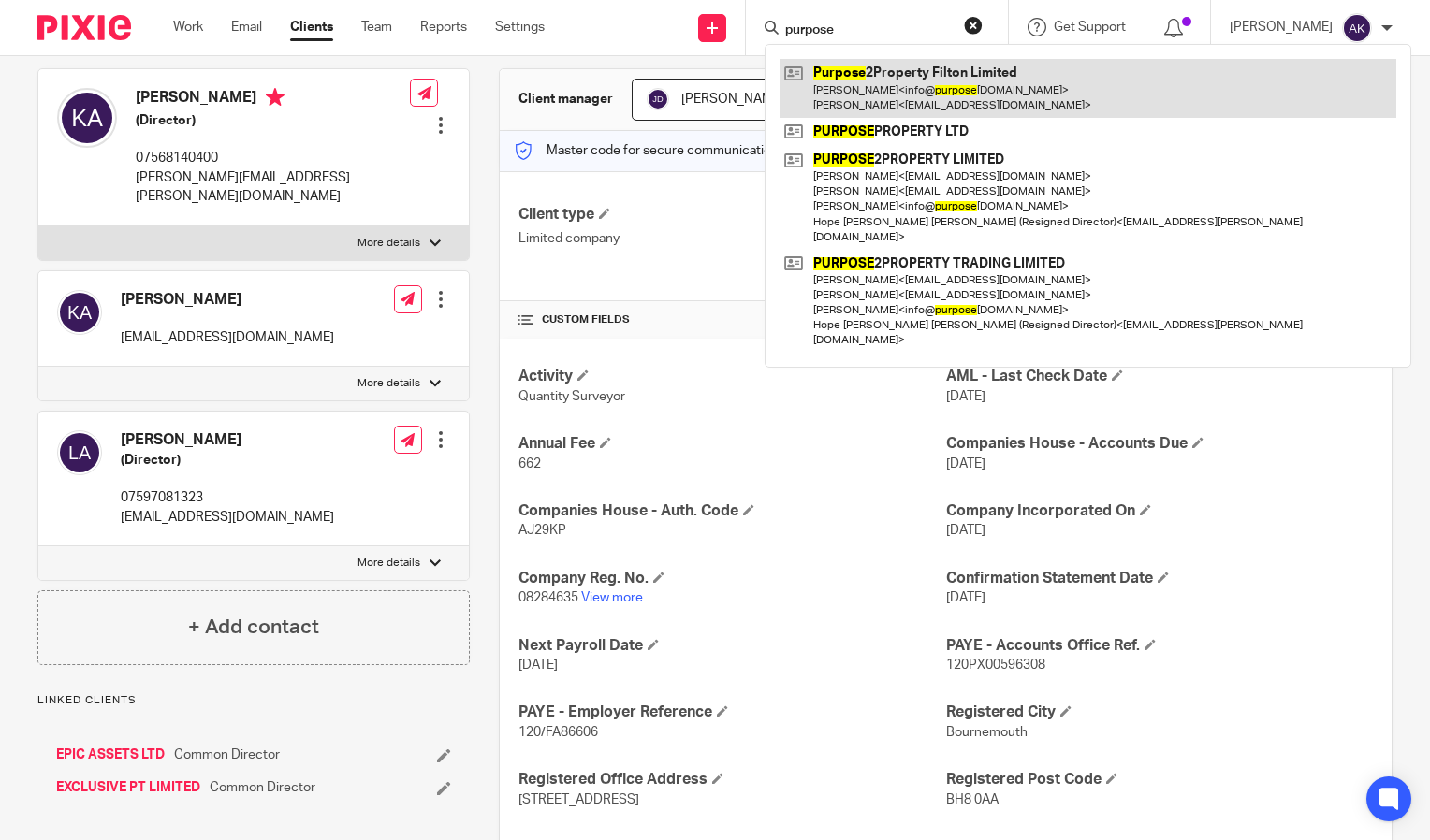
type input "purpose"
click at [981, 72] on link at bounding box center [1088, 88] width 617 height 58
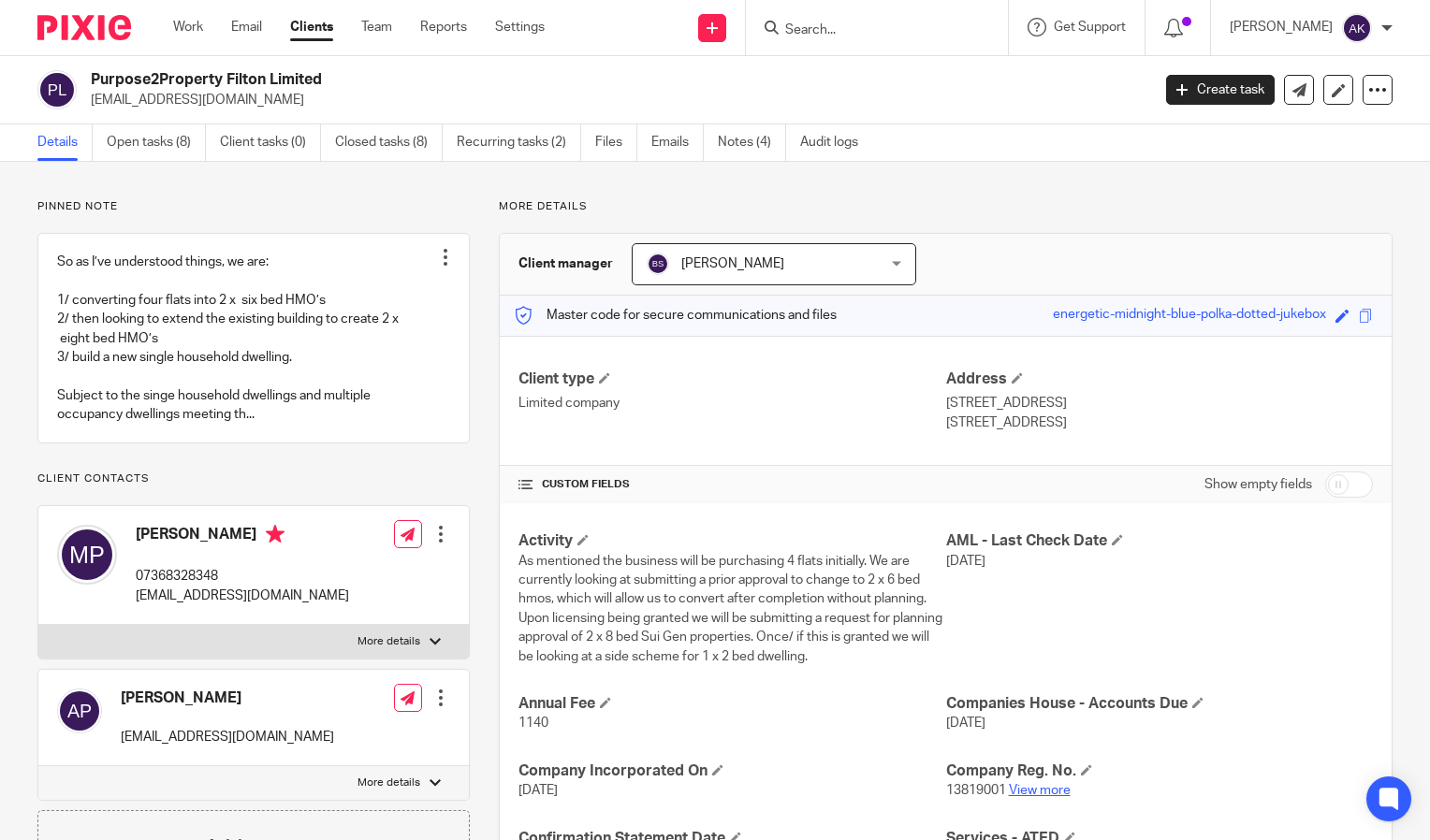
click at [1029, 793] on link "View more" at bounding box center [1039, 791] width 62 height 13
click at [824, 27] on input "Search" at bounding box center [868, 31] width 168 height 17
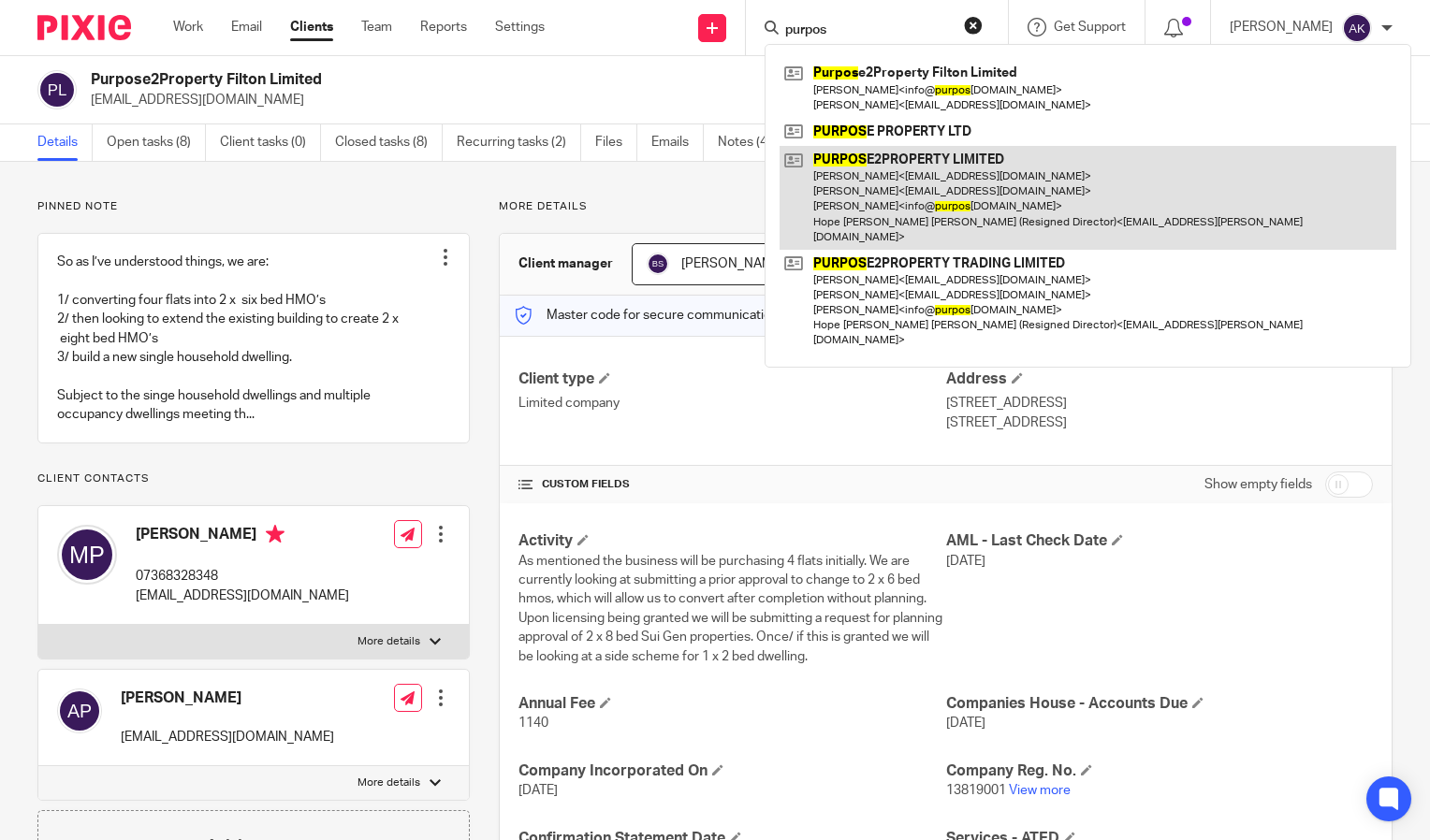
type input "purpos"
click at [921, 160] on link at bounding box center [1088, 198] width 617 height 104
